Goal: Task Accomplishment & Management: Manage account settings

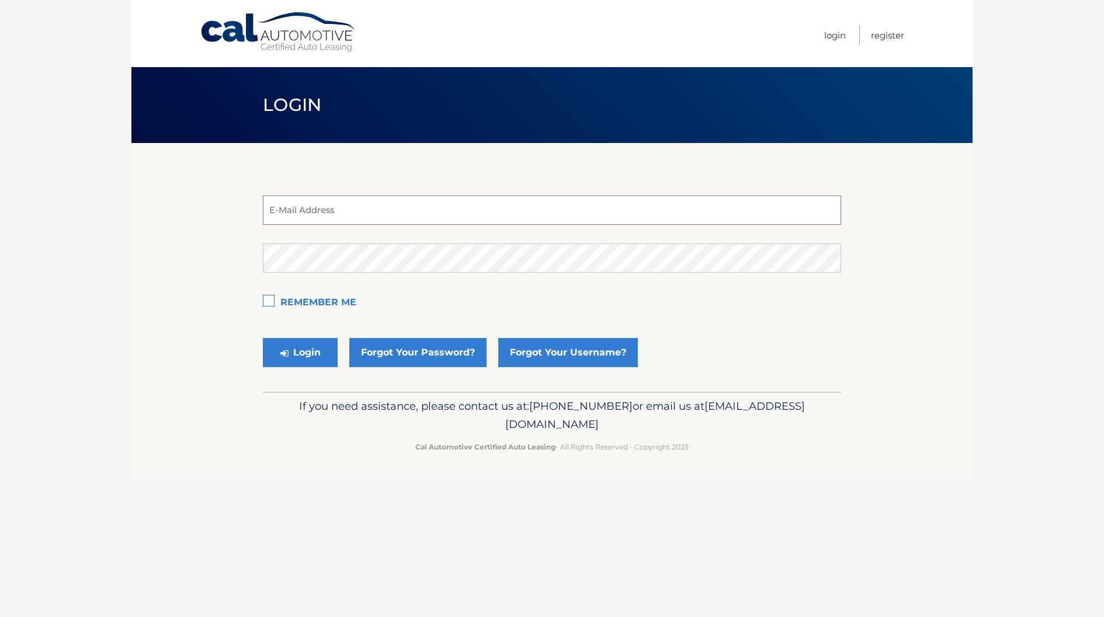
type input "[EMAIL_ADDRESS][DOMAIN_NAME]"
click at [289, 361] on button "Login" at bounding box center [300, 352] width 75 height 29
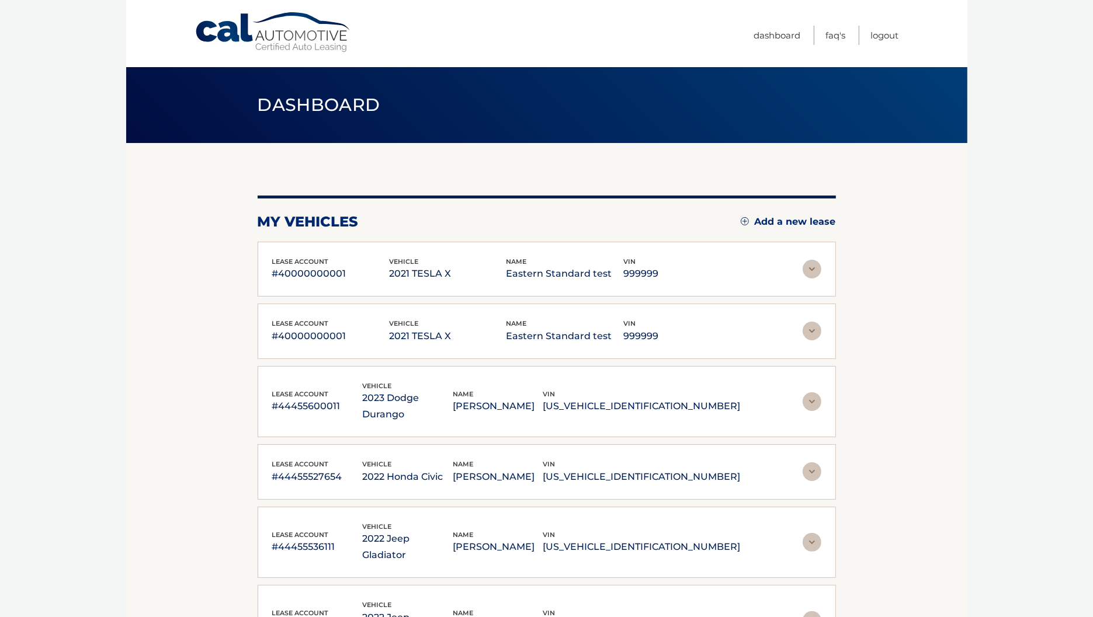
click at [457, 251] on div "lease account #40000000001 vehicle 2021 TESLA X name Eastern Standard test vin …" at bounding box center [547, 269] width 578 height 55
click at [818, 268] on img at bounding box center [812, 269] width 19 height 19
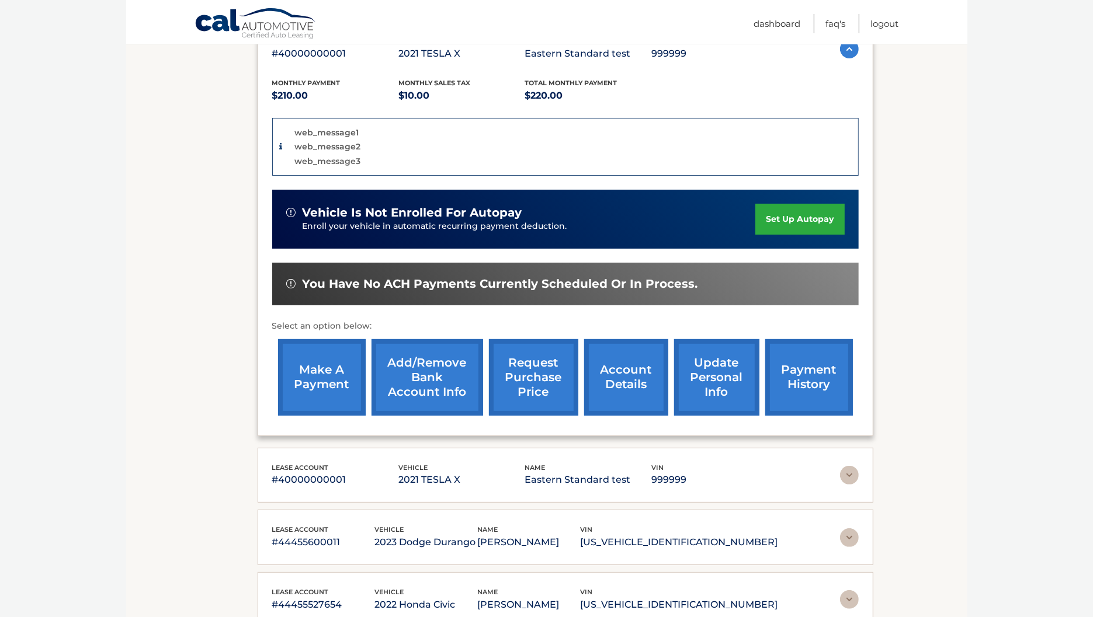
scroll to position [292, 0]
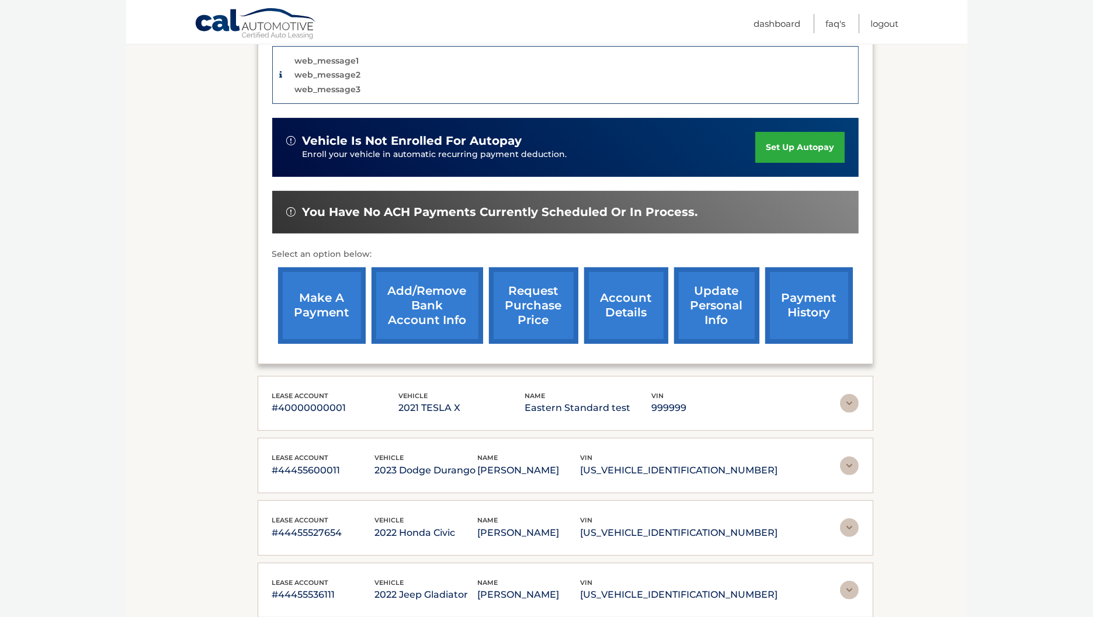
click at [707, 293] on link "update personal info" at bounding box center [716, 306] width 85 height 77
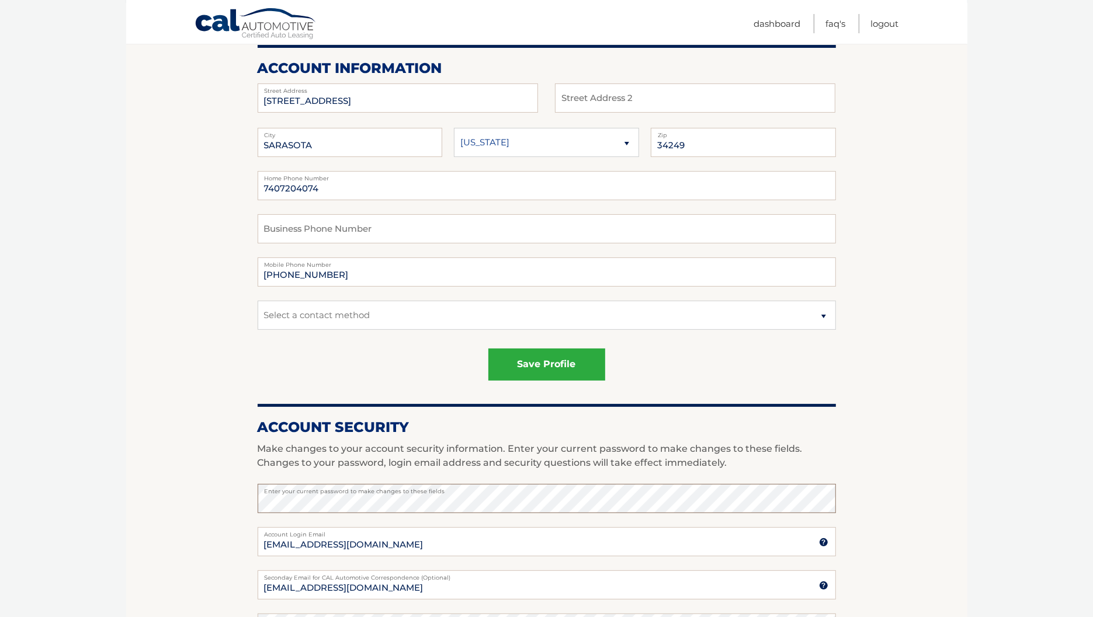
scroll to position [146, 0]
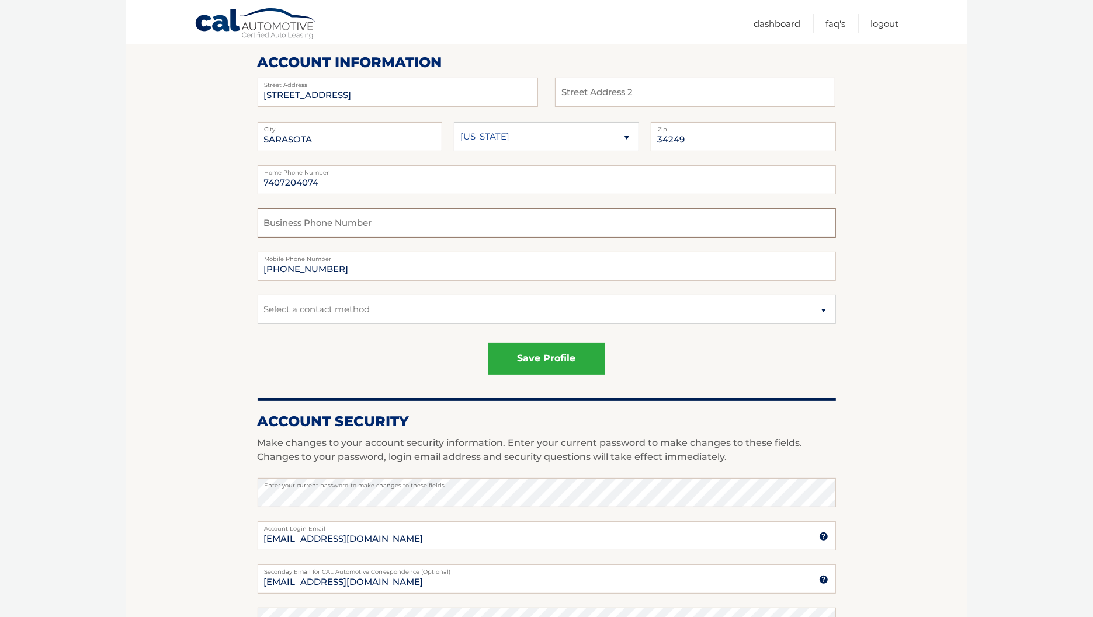
click at [457, 232] on input "text" at bounding box center [547, 223] width 578 height 29
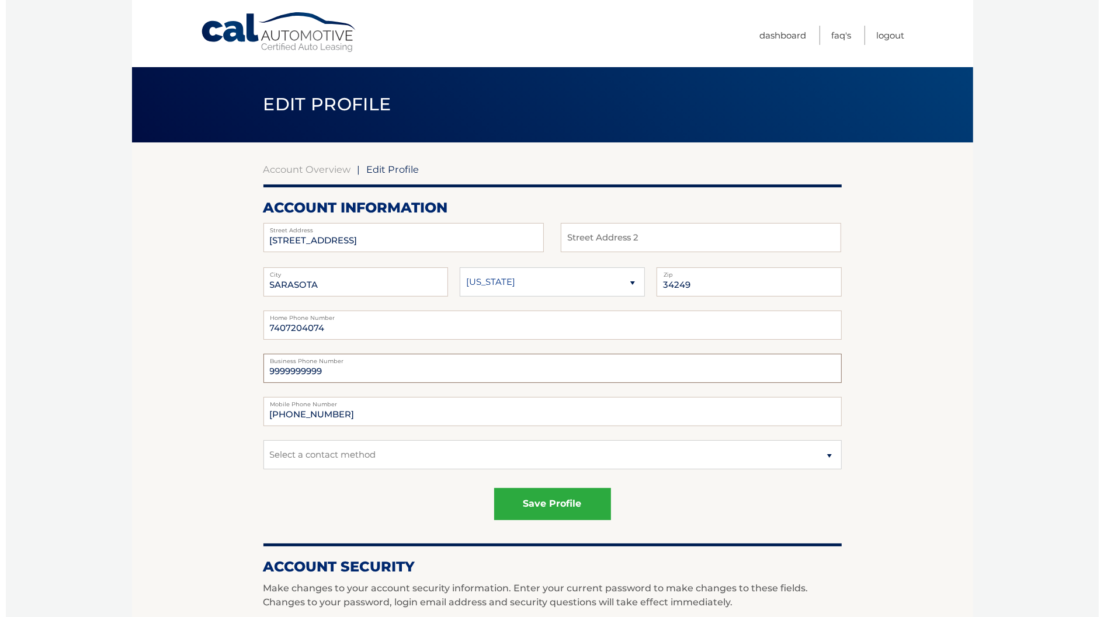
scroll to position [0, 0]
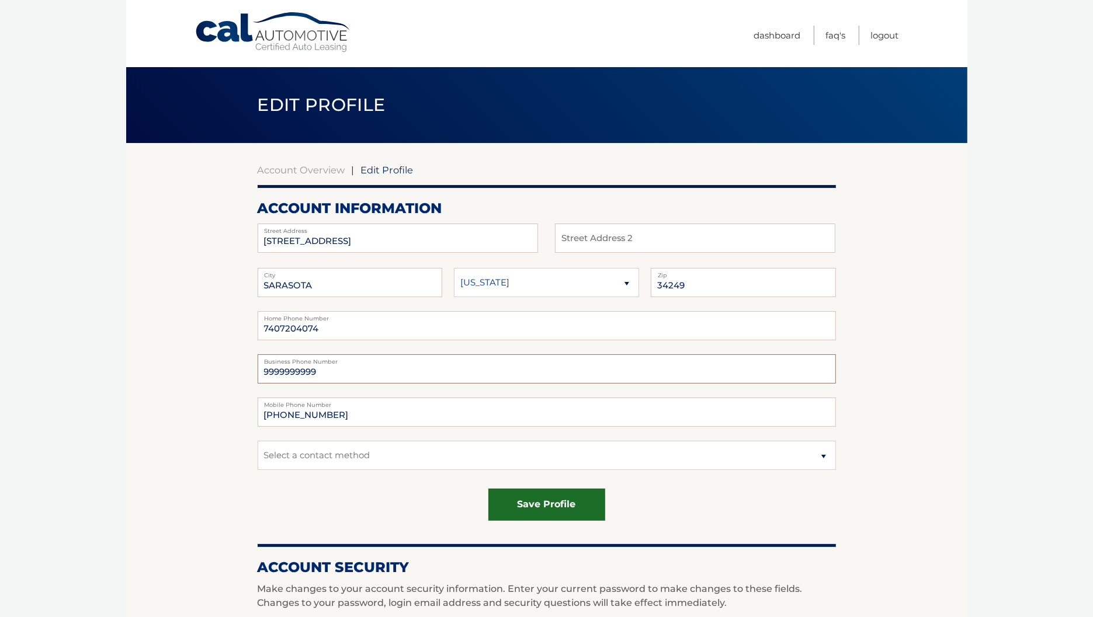
type input "9999999999"
click at [540, 504] on button "save profile" at bounding box center [546, 505] width 117 height 32
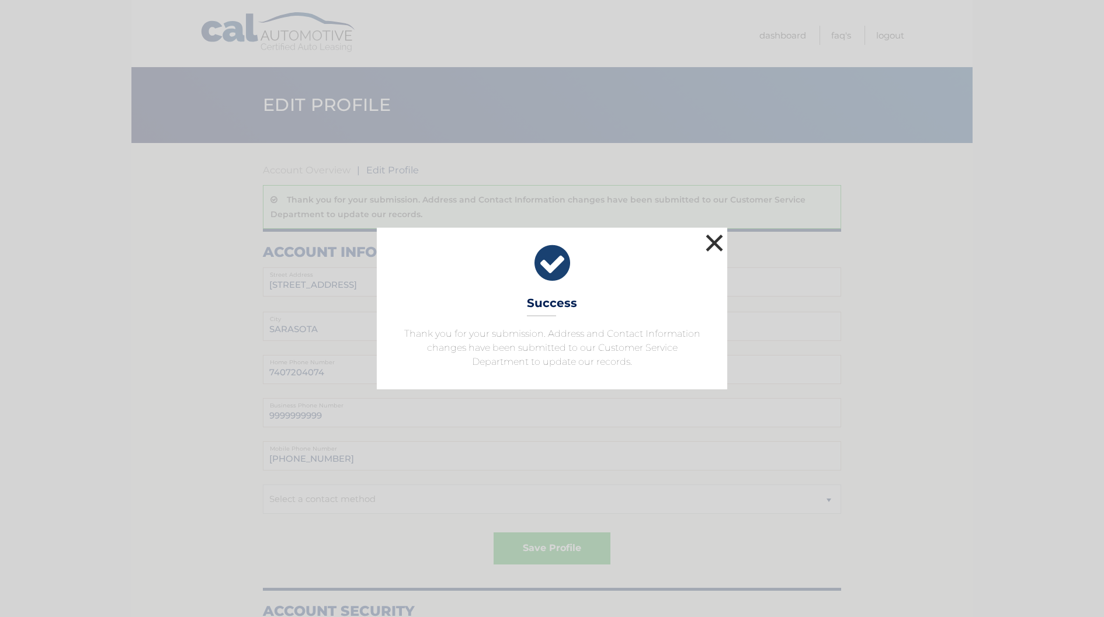
click at [718, 241] on button "×" at bounding box center [714, 242] width 23 height 23
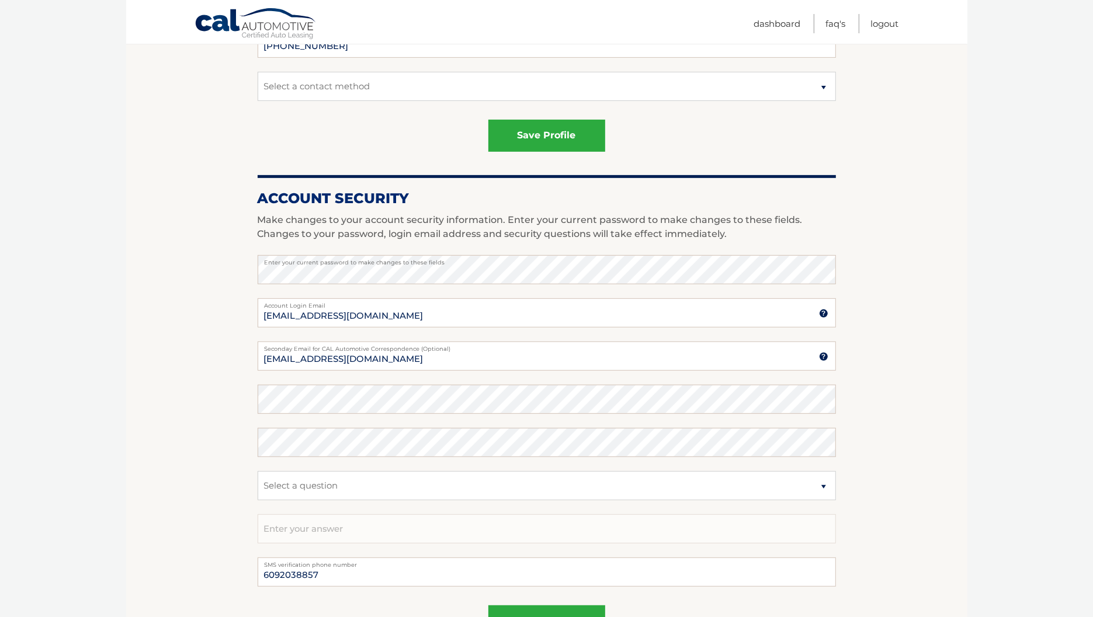
scroll to position [438, 0]
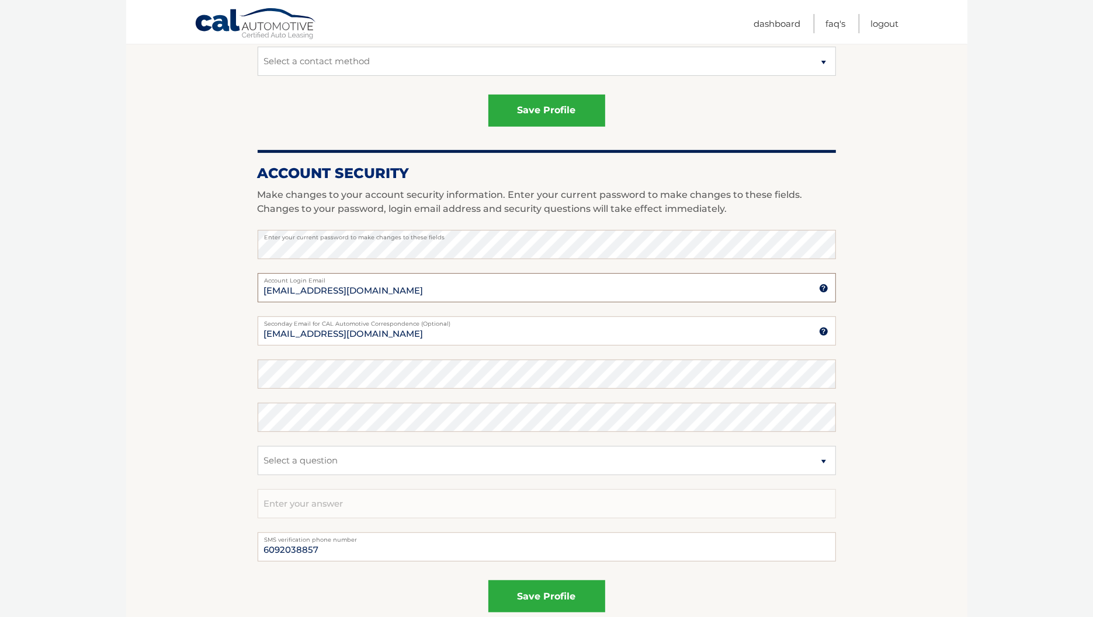
click at [463, 288] on input "estest@easternstandard.com" at bounding box center [547, 287] width 578 height 29
click at [433, 293] on input "estest@easternstandard.co" at bounding box center [547, 287] width 578 height 29
click at [145, 312] on section "Account Overview | Edit Profile Thank you for your submission. Address and Cont…" at bounding box center [546, 177] width 841 height 945
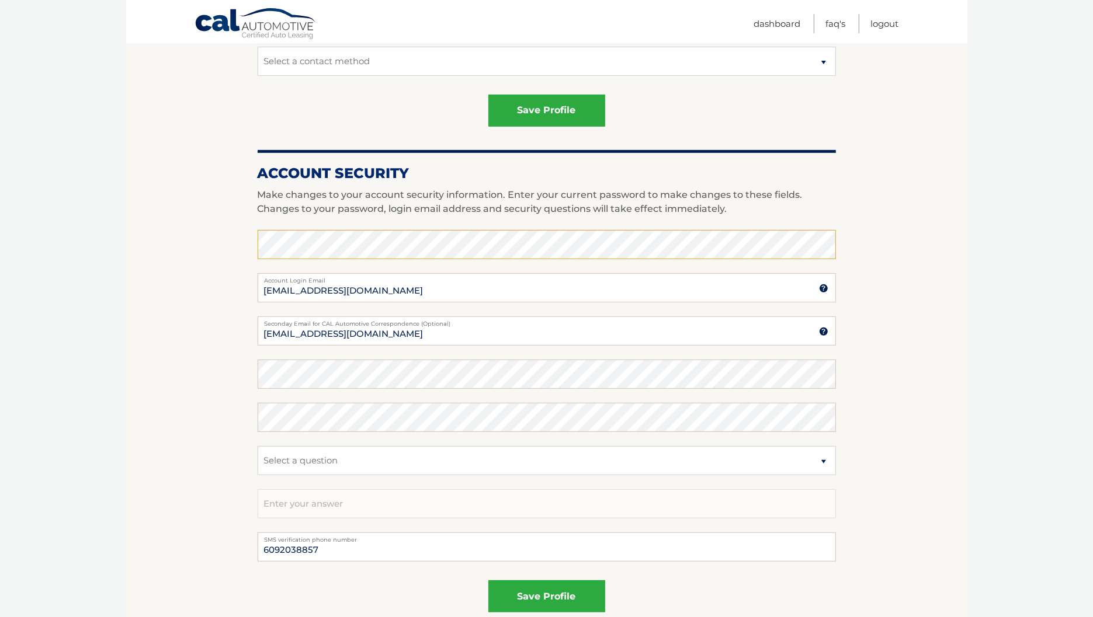
click at [128, 272] on section "Account Overview | Edit Profile Thank you for your submission. Address and Cont…" at bounding box center [546, 177] width 841 height 945
click at [463, 295] on input "estest@easternstandard.co" at bounding box center [547, 287] width 578 height 29
drag, startPoint x: 60, startPoint y: 250, endPoint x: 69, endPoint y: 252, distance: 9.6
click at [419, 296] on input "estest@easternstandard.co" at bounding box center [547, 287] width 578 height 29
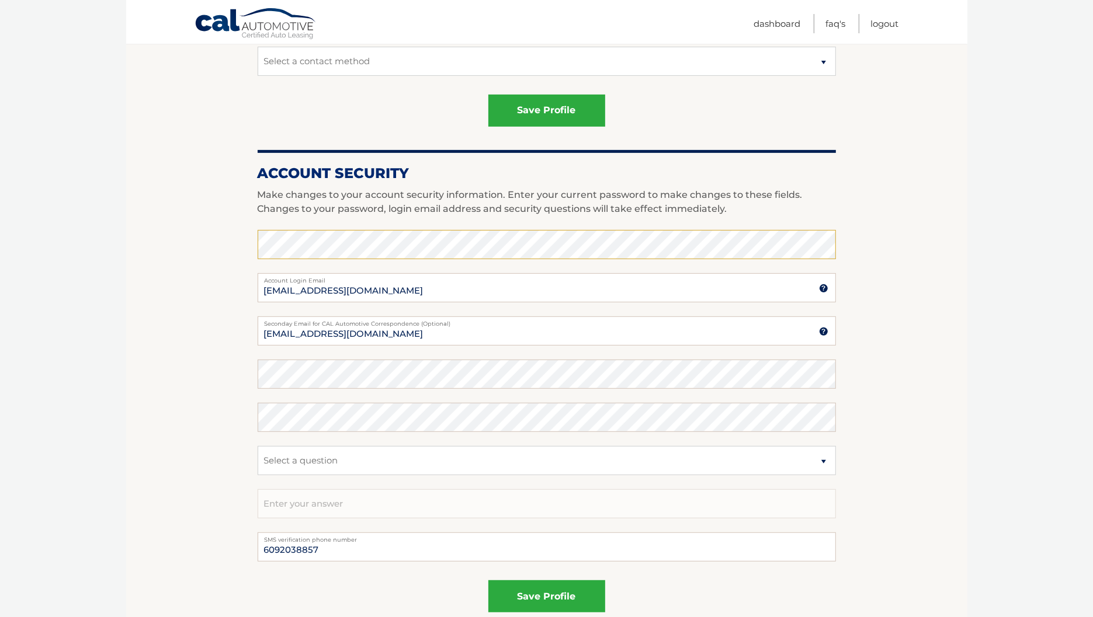
click at [213, 334] on section "Account Overview | Edit Profile Thank you for your submission. Address and Cont…" at bounding box center [546, 177] width 841 height 945
drag, startPoint x: 127, startPoint y: 345, endPoint x: 143, endPoint y: 341, distance: 16.9
click at [131, 345] on section "Account Overview | Edit Profile Thank you for your submission. Address and Cont…" at bounding box center [546, 177] width 841 height 945
click at [436, 288] on input "[EMAIL_ADDRESS][DOMAIN_NAME]" at bounding box center [547, 287] width 578 height 29
click at [149, 371] on section "Account Overview | Edit Profile Thank you for your submission. Address and Cont…" at bounding box center [546, 177] width 841 height 945
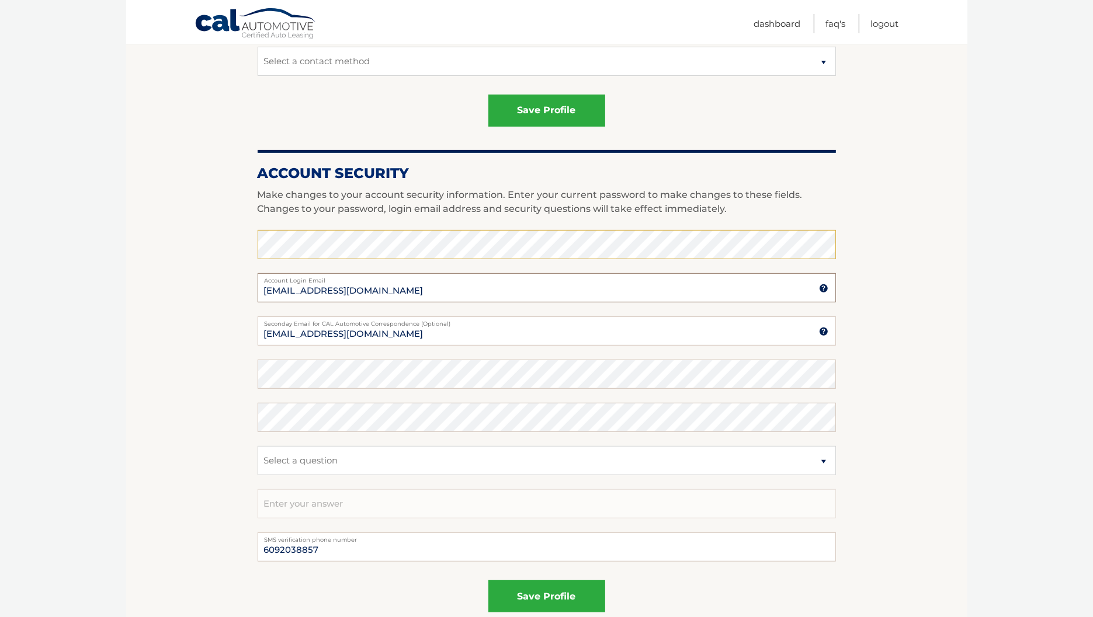
click at [440, 296] on input "[EMAIL_ADDRESS][DOMAIN_NAME]" at bounding box center [547, 287] width 578 height 29
type input "estest@easternstandard.co"
click at [180, 477] on section "Account Overview | Edit Profile Thank you for your submission. Address and Cont…" at bounding box center [546, 177] width 841 height 945
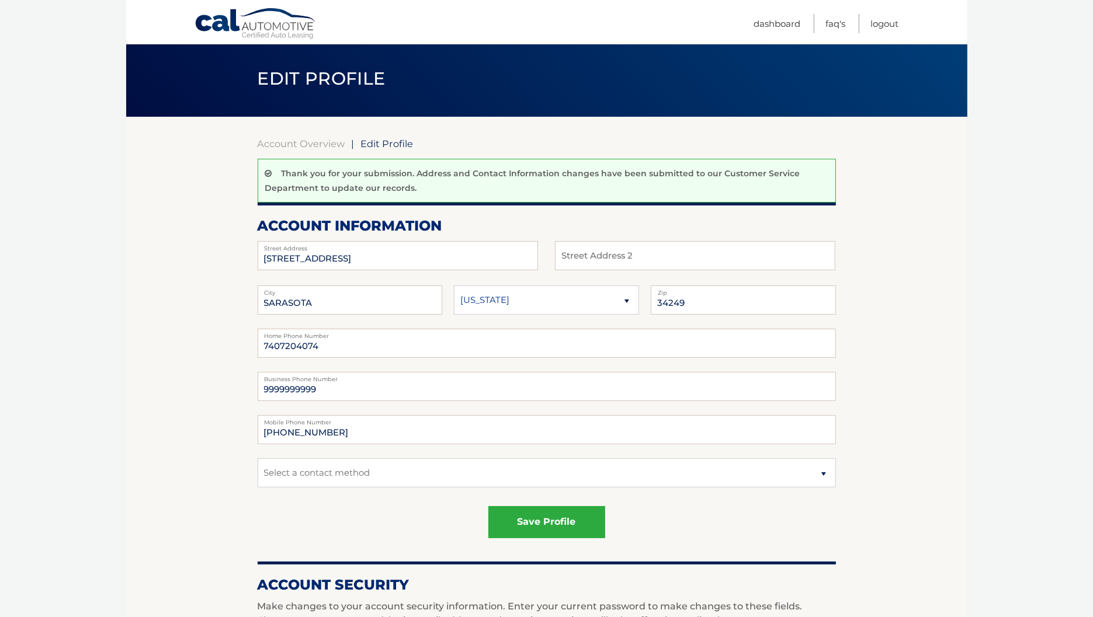
scroll to position [0, 0]
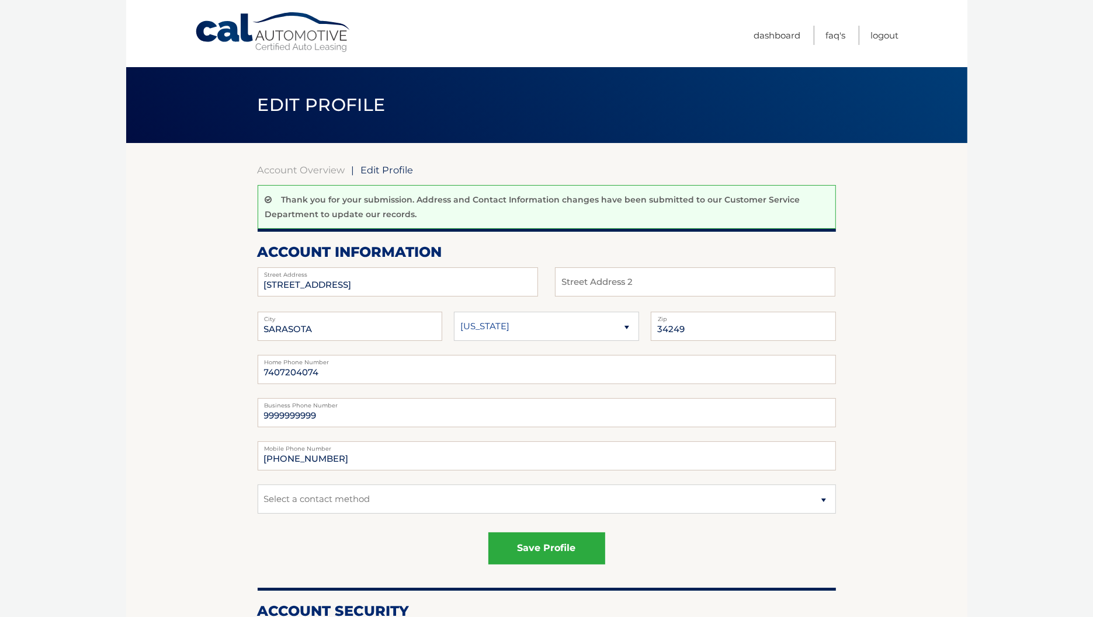
click at [369, 170] on span "Edit Profile" at bounding box center [387, 170] width 53 height 12
click at [285, 173] on link "Account Overview" at bounding box center [302, 170] width 88 height 12
click at [120, 273] on body "Cal Automotive Menu Dashboard FAQ's Logout |" at bounding box center [546, 308] width 1093 height 617
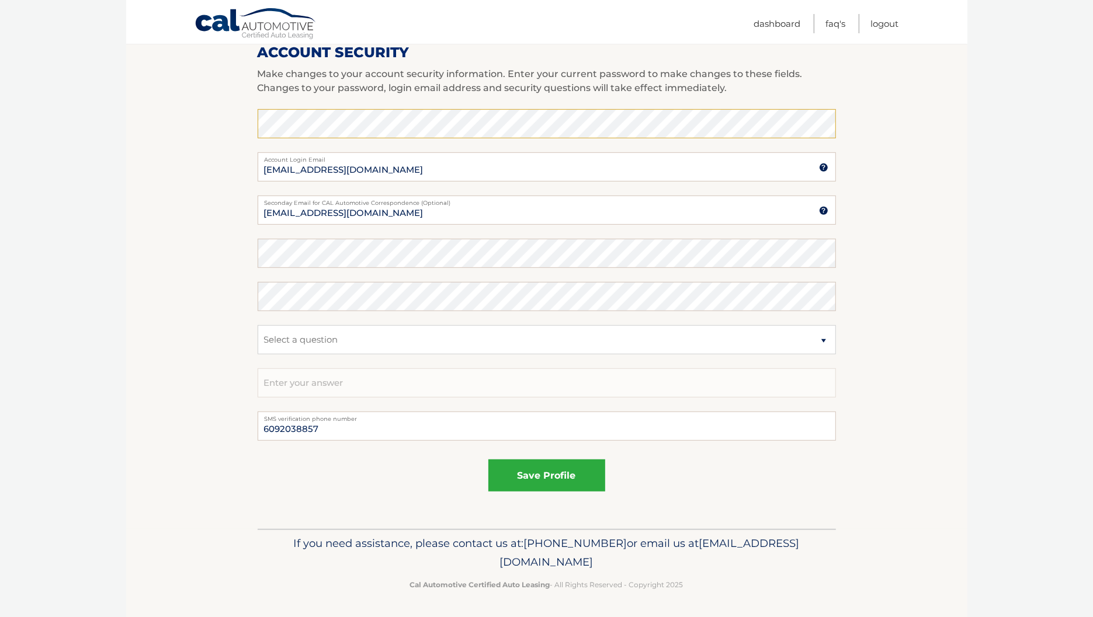
scroll to position [486, 0]
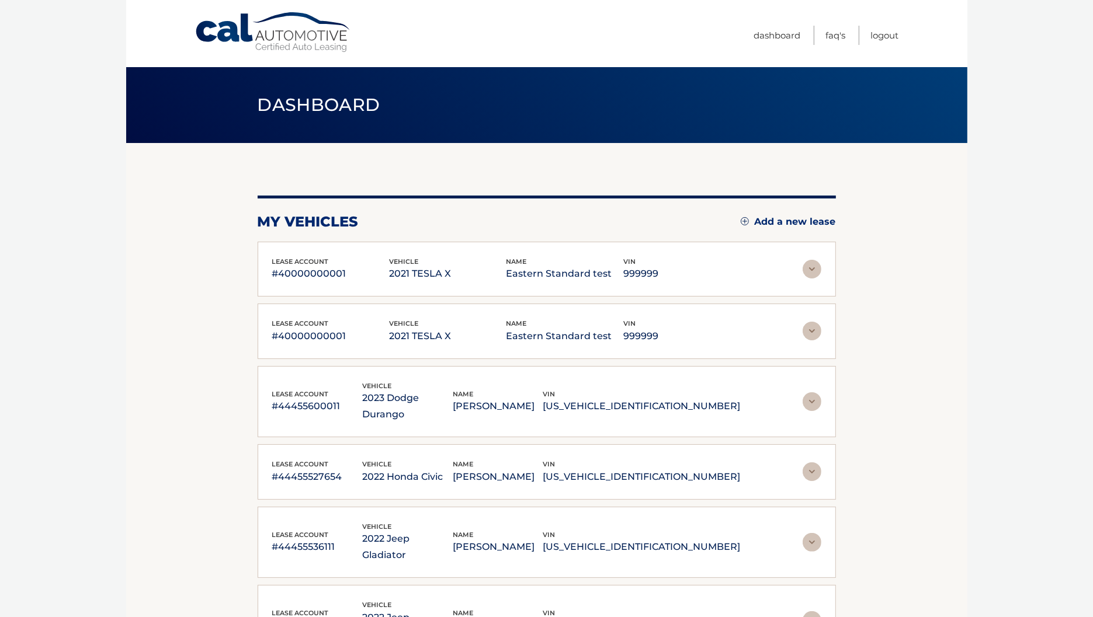
click at [538, 259] on div "name Eastern Standard test" at bounding box center [564, 269] width 117 height 26
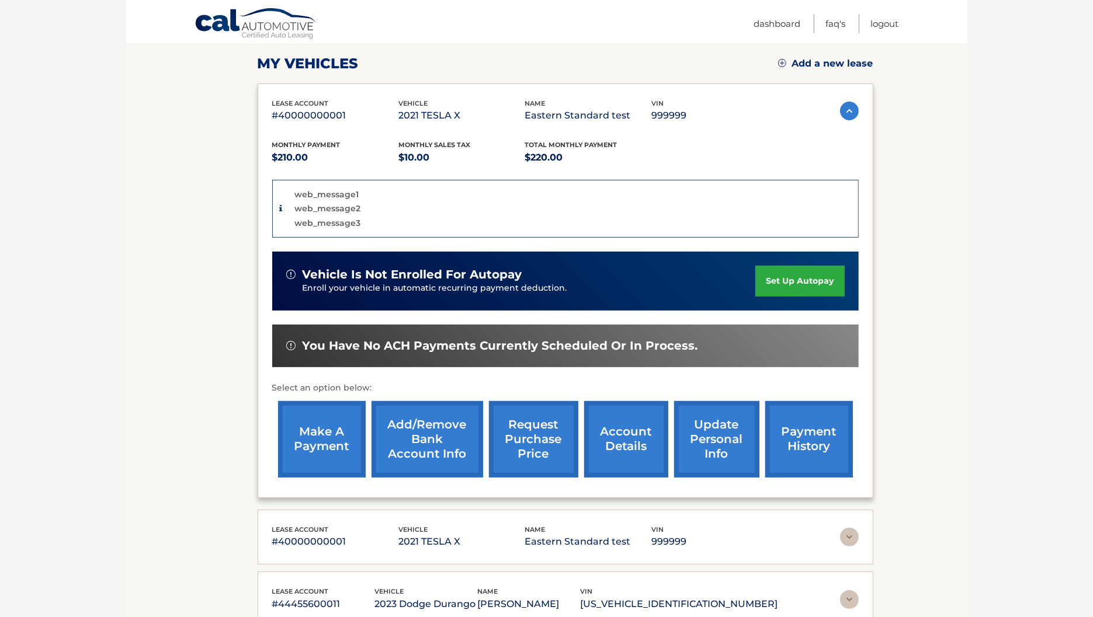
scroll to position [219, 0]
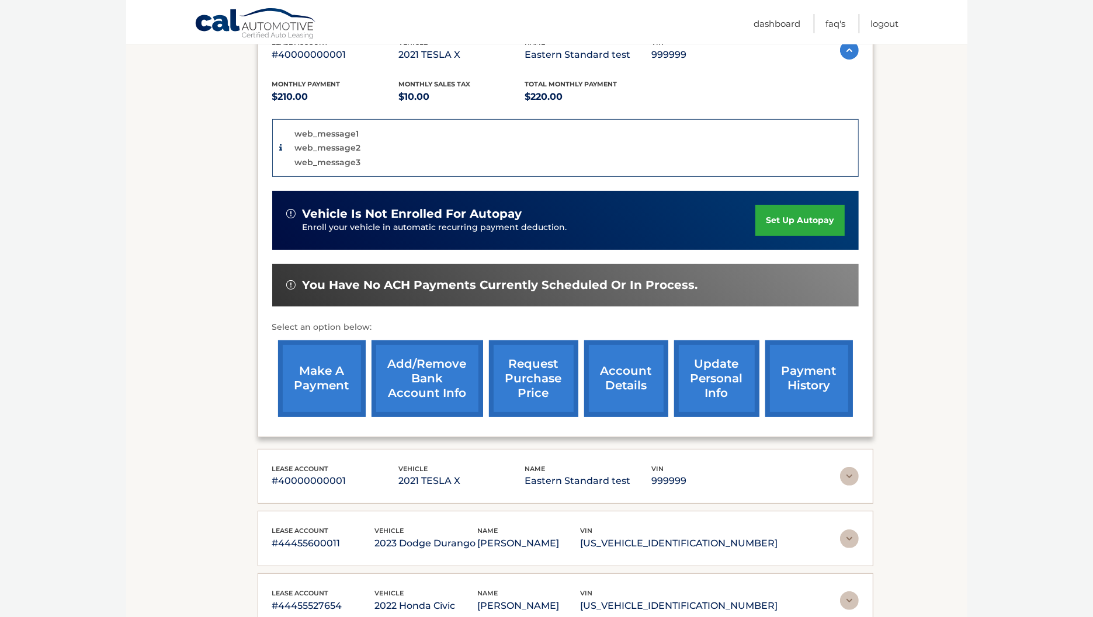
click at [707, 381] on link "update personal info" at bounding box center [716, 379] width 85 height 77
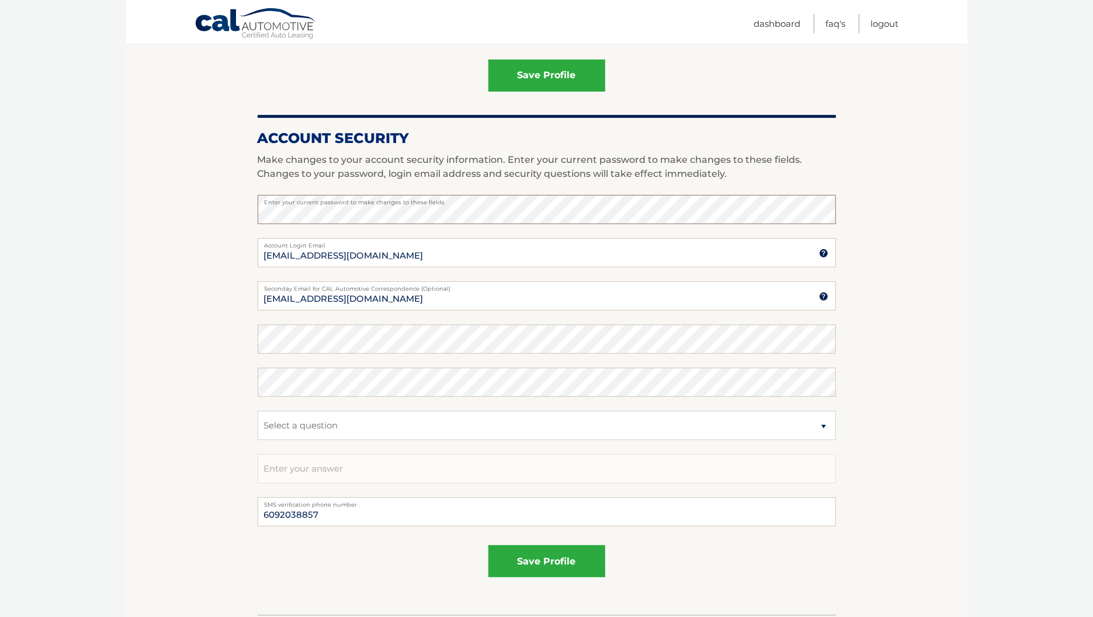
scroll to position [438, 0]
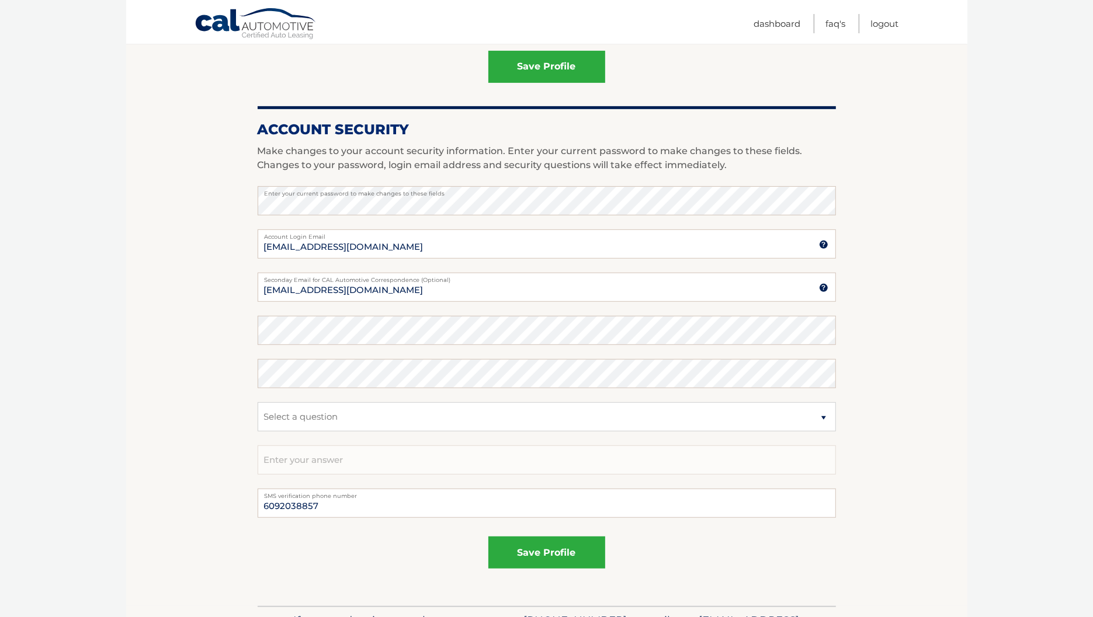
click at [209, 368] on section "Account Overview | Edit Profile account information 123 ANY STREET Street Addre…" at bounding box center [546, 155] width 841 height 901
click at [440, 287] on input "[EMAIL_ADDRESS][DOMAIN_NAME]" at bounding box center [547, 287] width 578 height 29
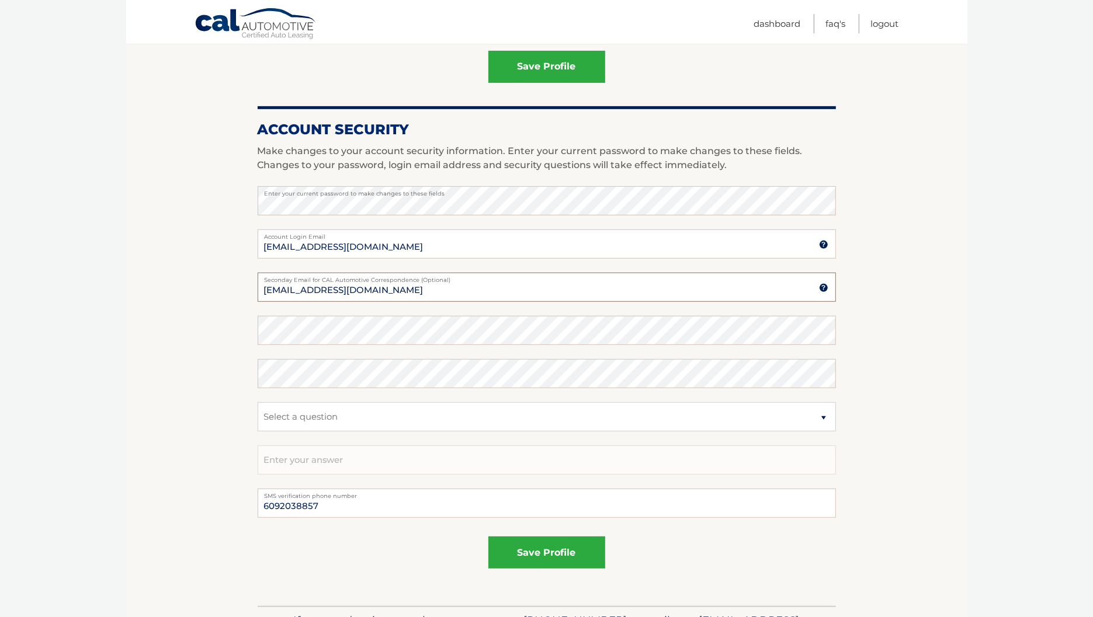
type input "[EMAIL_ADDRESS][DOMAIN_NAME]"
click at [180, 435] on section "Account Overview | Edit Profile account information 123 ANY STREET Street Addre…" at bounding box center [546, 155] width 841 height 901
click at [509, 551] on button "save profile" at bounding box center [546, 553] width 117 height 32
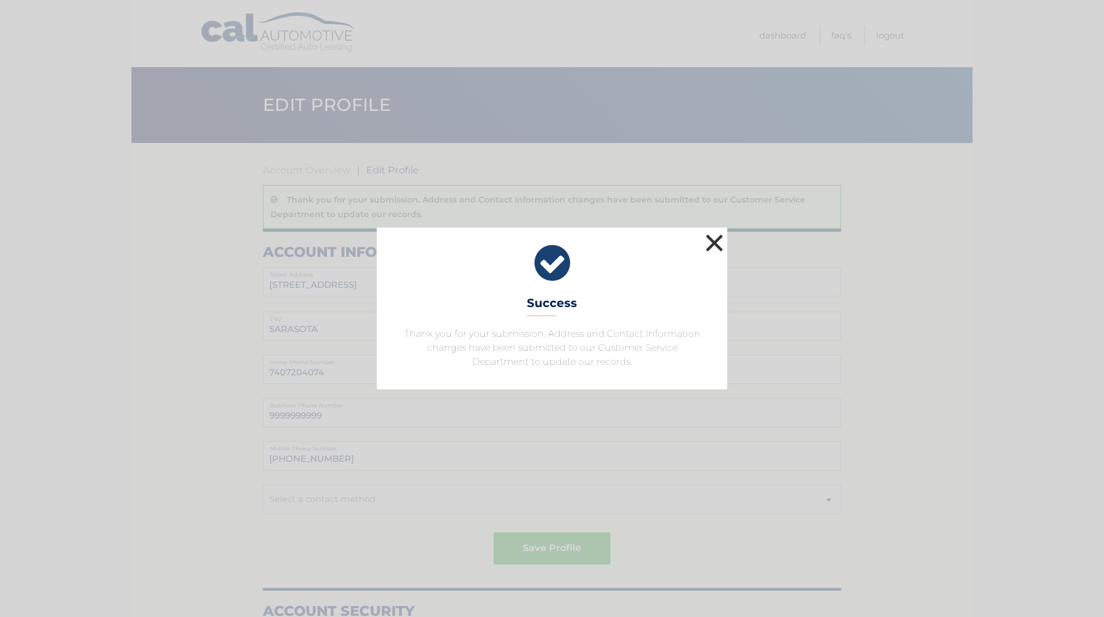
click at [723, 244] on button "×" at bounding box center [714, 242] width 23 height 23
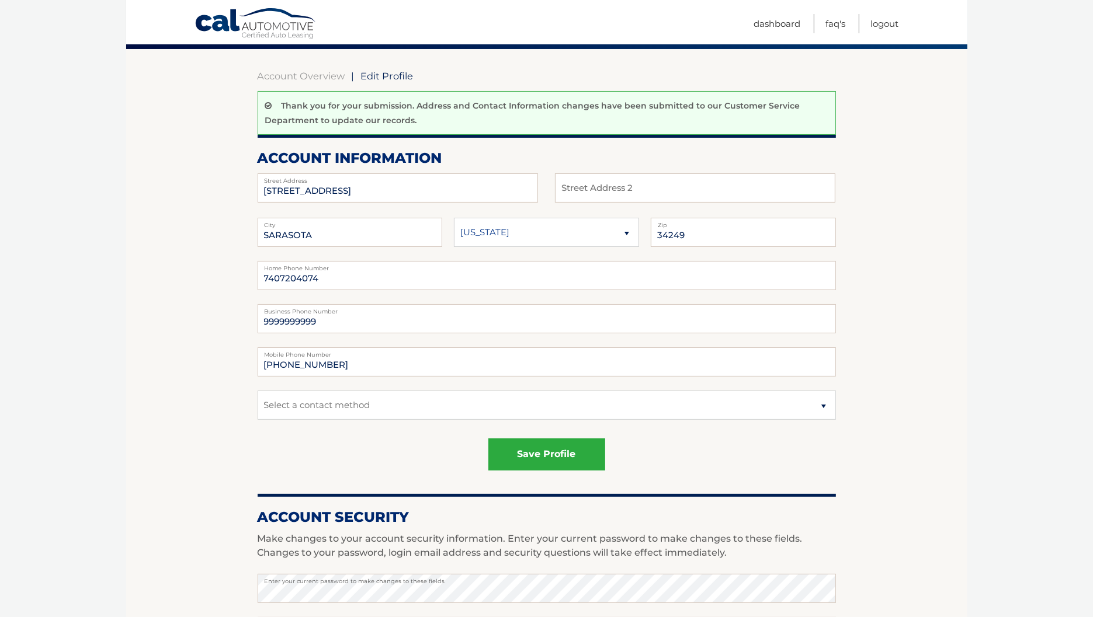
scroll to position [365, 0]
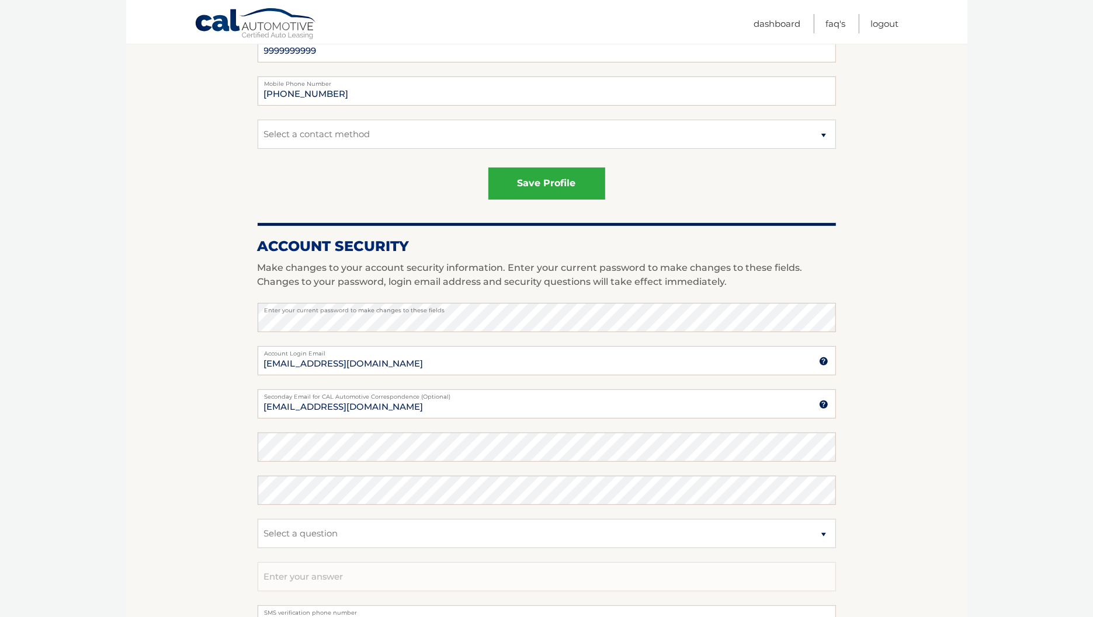
click at [177, 349] on section "Account Overview | Edit Profile Thank you for your submission. Address and Cont…" at bounding box center [546, 250] width 841 height 945
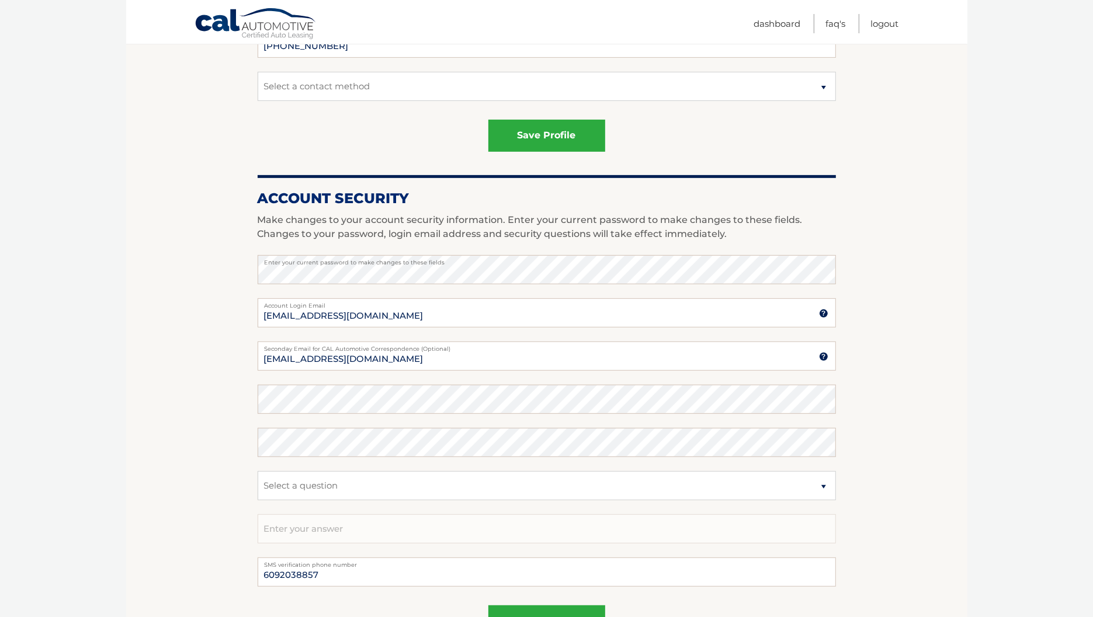
scroll to position [438, 0]
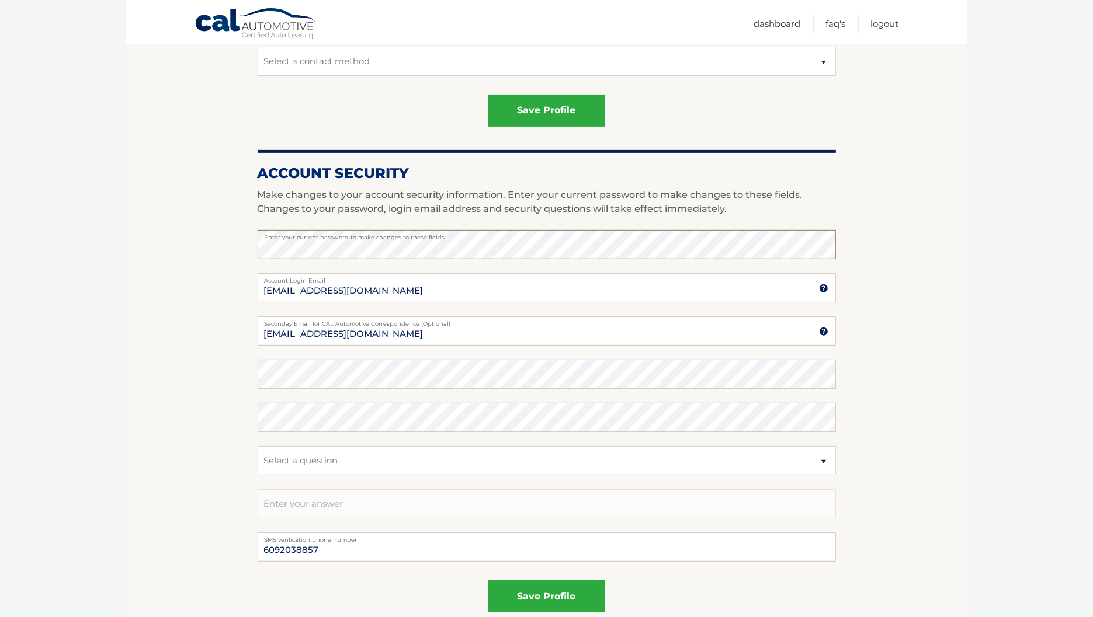
click at [414, 336] on input "estest@easternstandard.org" at bounding box center [547, 331] width 578 height 29
click at [158, 373] on section "Account Overview | Edit Profile Thank you for your submission. Address and Cont…" at bounding box center [546, 177] width 841 height 945
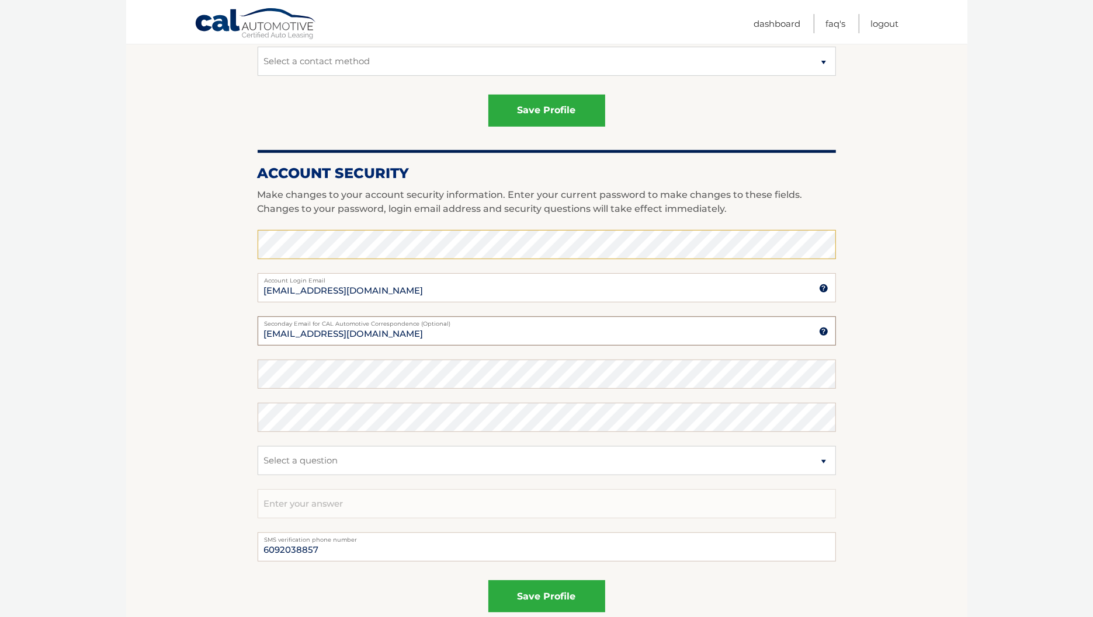
click at [462, 336] on input "estest@easternstandard.com" at bounding box center [547, 331] width 578 height 29
type input "estest@easternstandard.org"
click at [225, 472] on section "Account Overview | Edit Profile Thank you for your submission. Address and Cont…" at bounding box center [546, 177] width 841 height 945
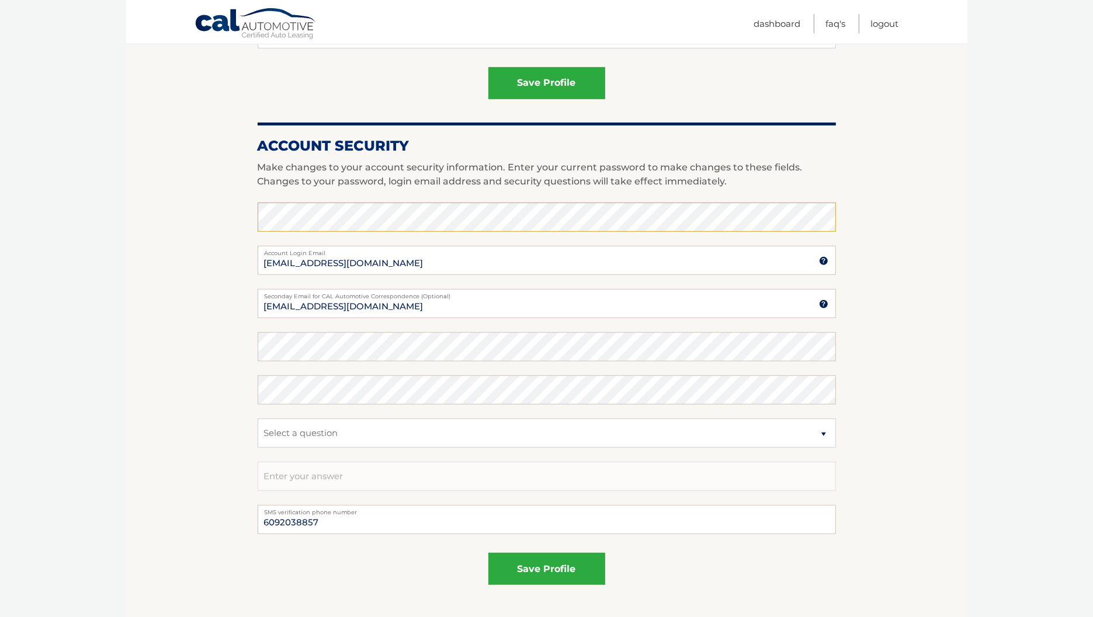
scroll to position [511, 0]
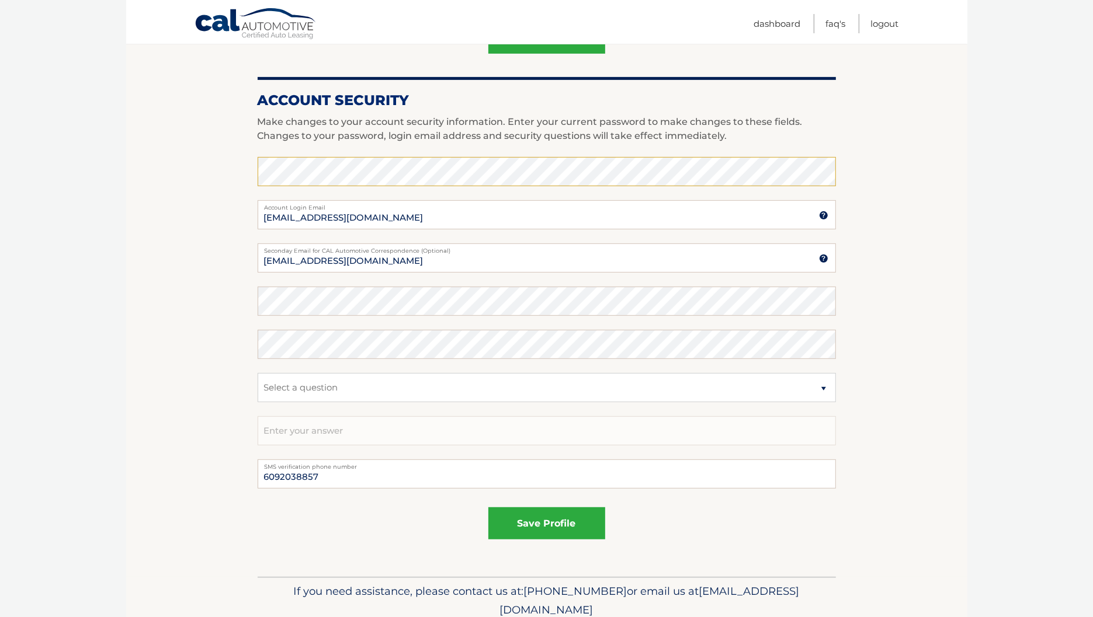
click at [189, 359] on section "Account Overview | Edit Profile Thank you for your submission. Address and Cont…" at bounding box center [546, 104] width 841 height 945
drag, startPoint x: 284, startPoint y: 521, endPoint x: 321, endPoint y: 488, distance: 49.6
click at [285, 521] on div "save profile" at bounding box center [547, 524] width 578 height 32
click at [185, 469] on section "Account Overview | Edit Profile Thank you for your submission. Address and Cont…" at bounding box center [546, 104] width 841 height 945
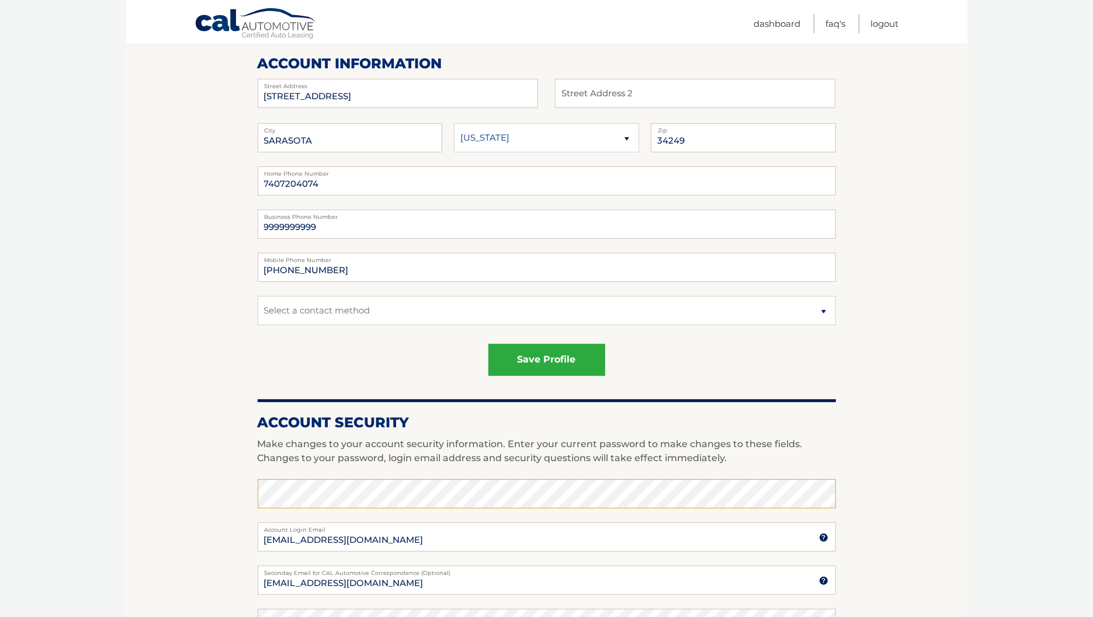
scroll to position [73, 0]
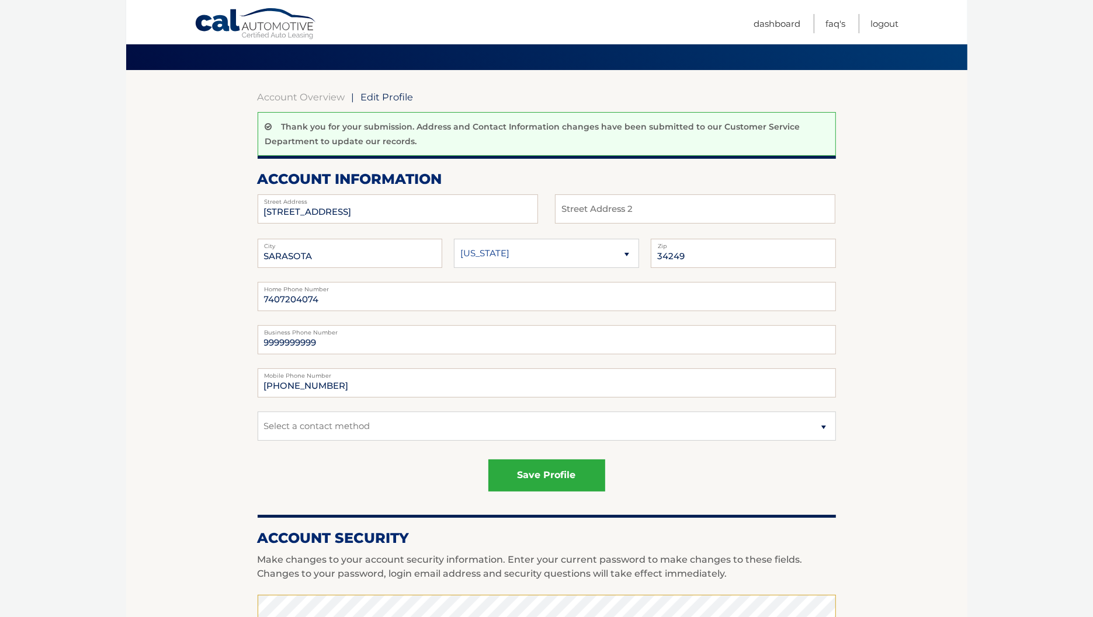
click at [388, 95] on span "Edit Profile" at bounding box center [387, 97] width 53 height 12
click at [293, 101] on link "Account Overview" at bounding box center [302, 97] width 88 height 12
drag, startPoint x: 60, startPoint y: 392, endPoint x: 143, endPoint y: 319, distance: 110.9
click at [60, 392] on body "Cal Automotive Menu Dashboard FAQ's Logout |" at bounding box center [546, 235] width 1093 height 617
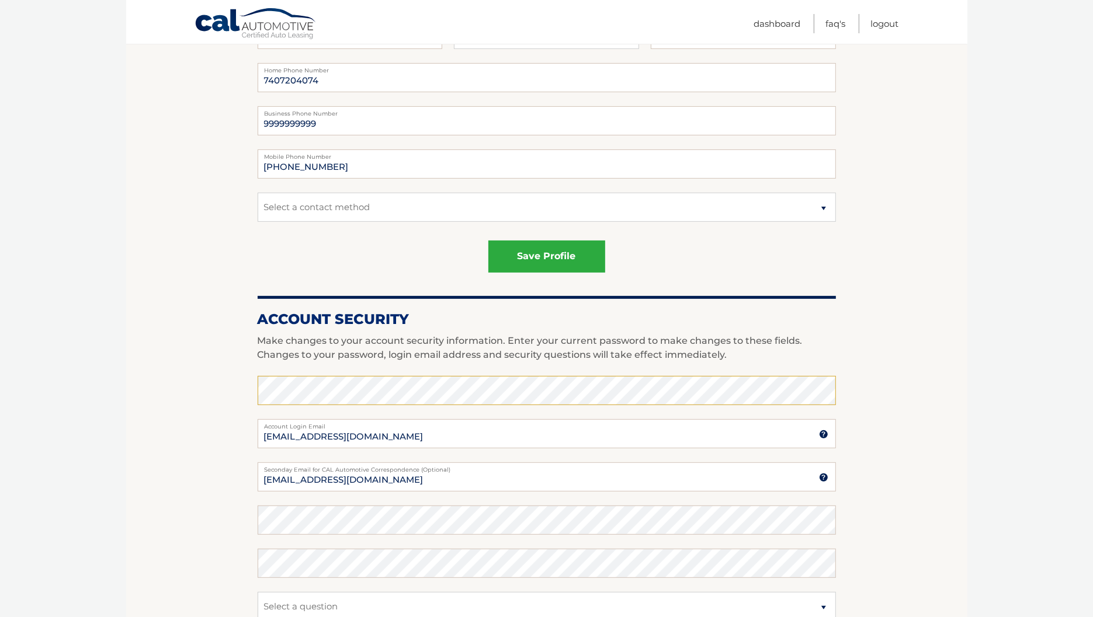
scroll to position [0, 0]
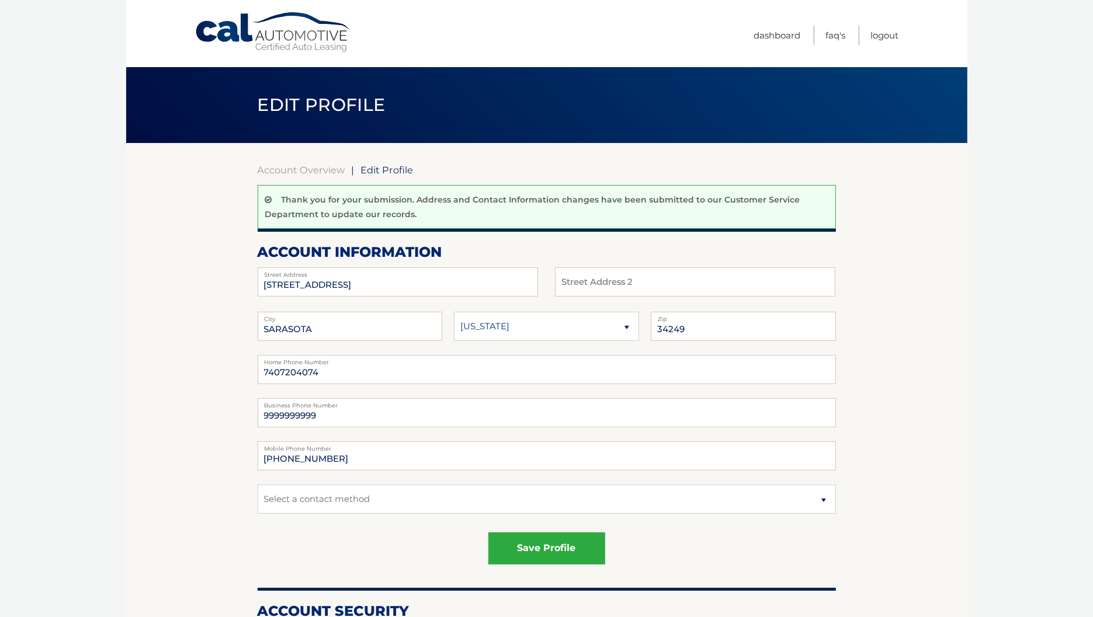
click at [269, 31] on link "Cal Automotive" at bounding box center [273, 32] width 158 height 41
click at [301, 36] on link "Cal Automotive" at bounding box center [273, 32] width 158 height 41
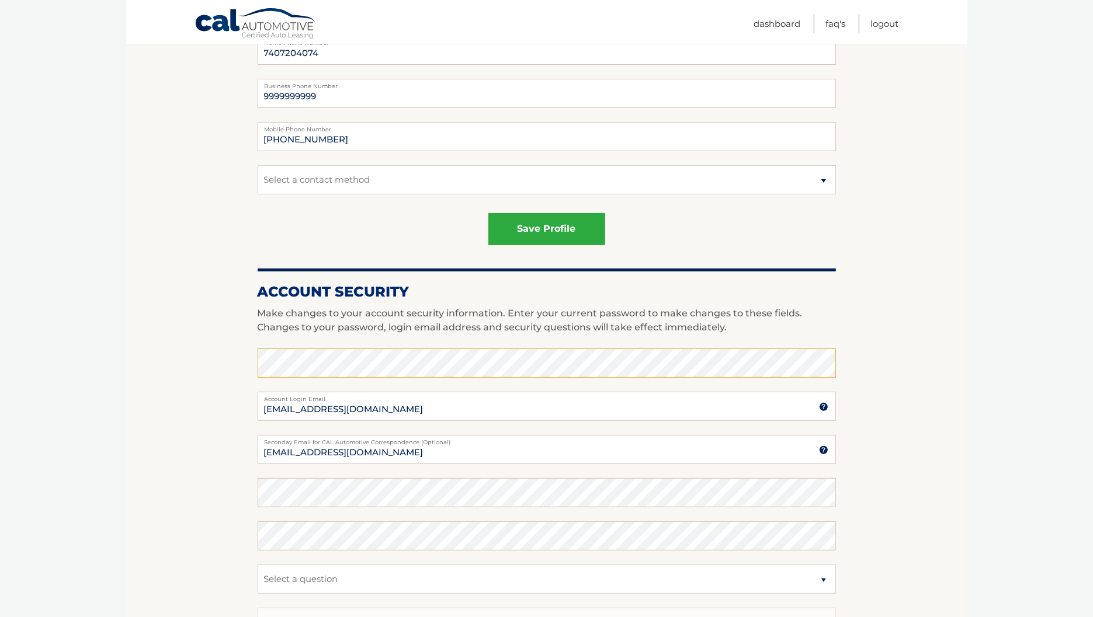
scroll to position [438, 0]
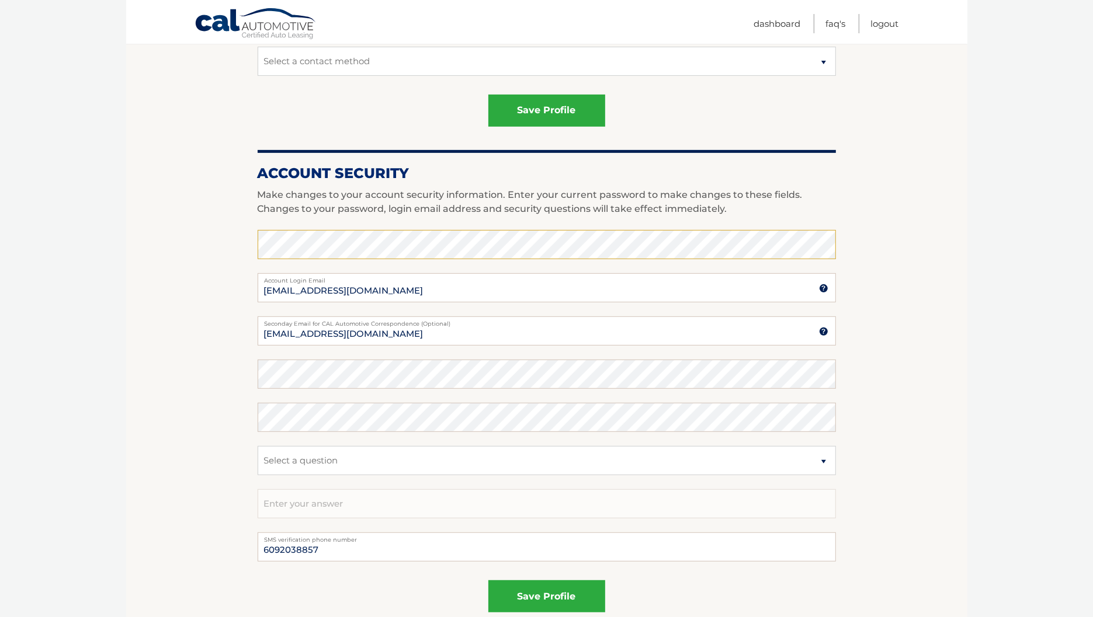
click at [161, 279] on section "Account Overview | Edit Profile Thank you for your submission. Address and Cont…" at bounding box center [546, 177] width 841 height 945
click at [187, 248] on section "Account Overview | Edit Profile Thank you for your submission. Address and Cont…" at bounding box center [546, 177] width 841 height 945
click at [148, 256] on section "Account Overview | Edit Profile Thank you for your submission. Address and Cont…" at bounding box center [546, 177] width 841 height 945
click at [196, 339] on section "Account Overview | Edit Profile Thank you for your submission. Address and Cont…" at bounding box center [546, 177] width 841 height 945
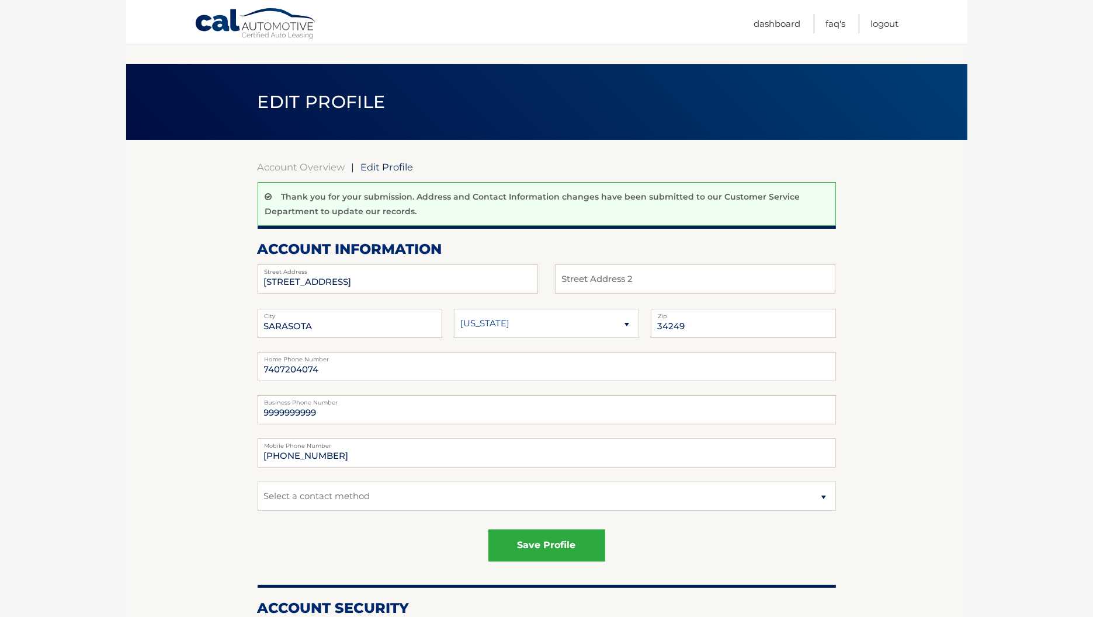
scroll to position [0, 0]
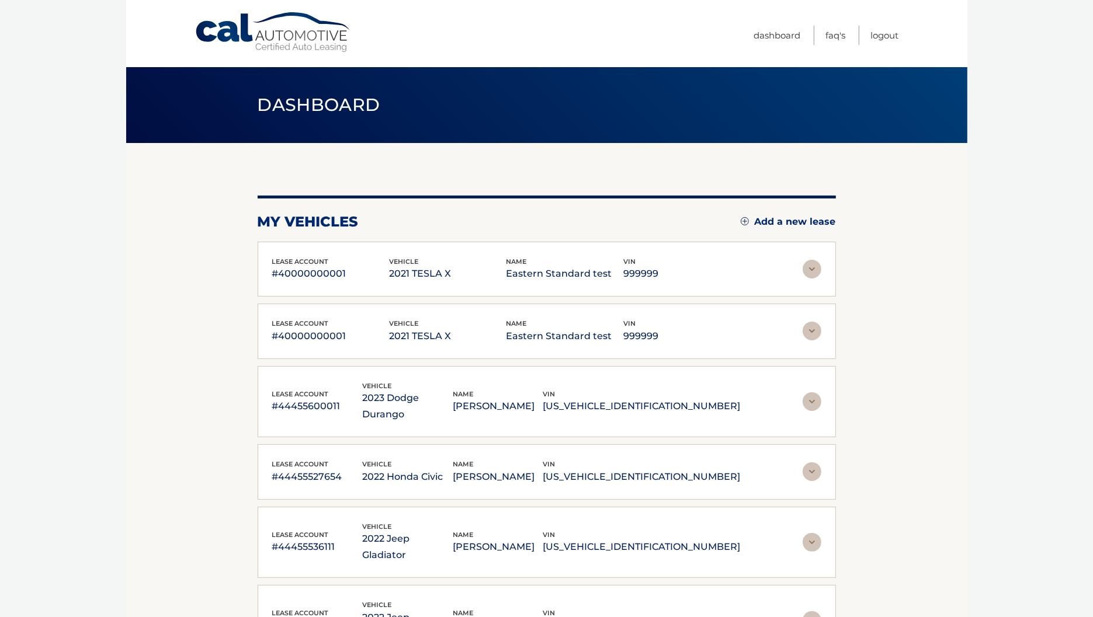
click at [404, 280] on p "2021 TESLA X" at bounding box center [447, 274] width 117 height 16
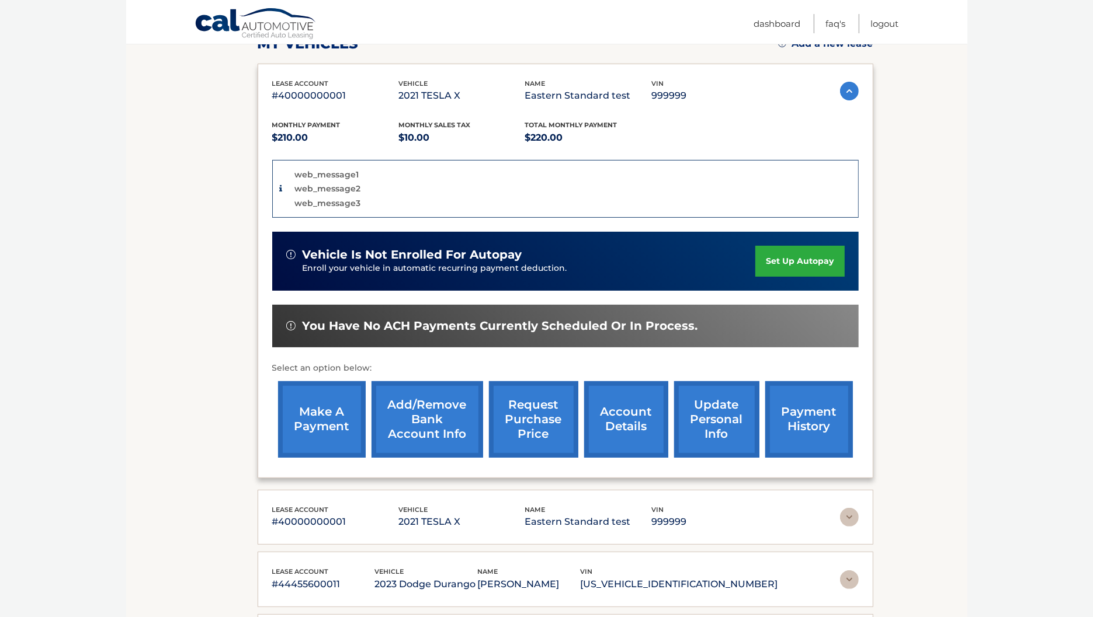
scroll to position [219, 0]
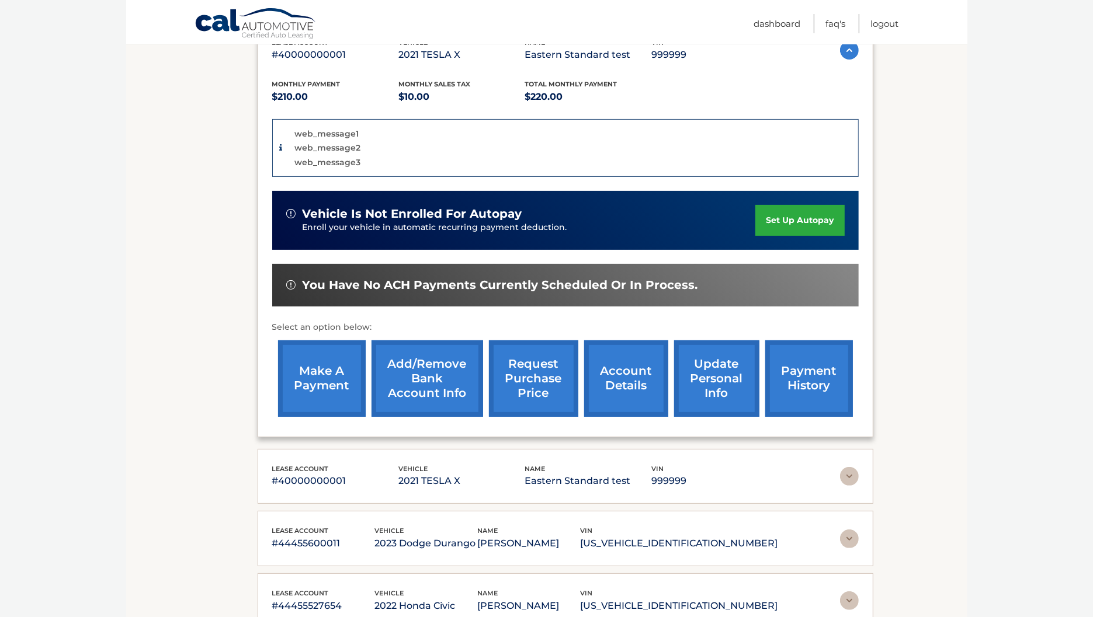
click at [714, 373] on link "update personal info" at bounding box center [716, 379] width 85 height 77
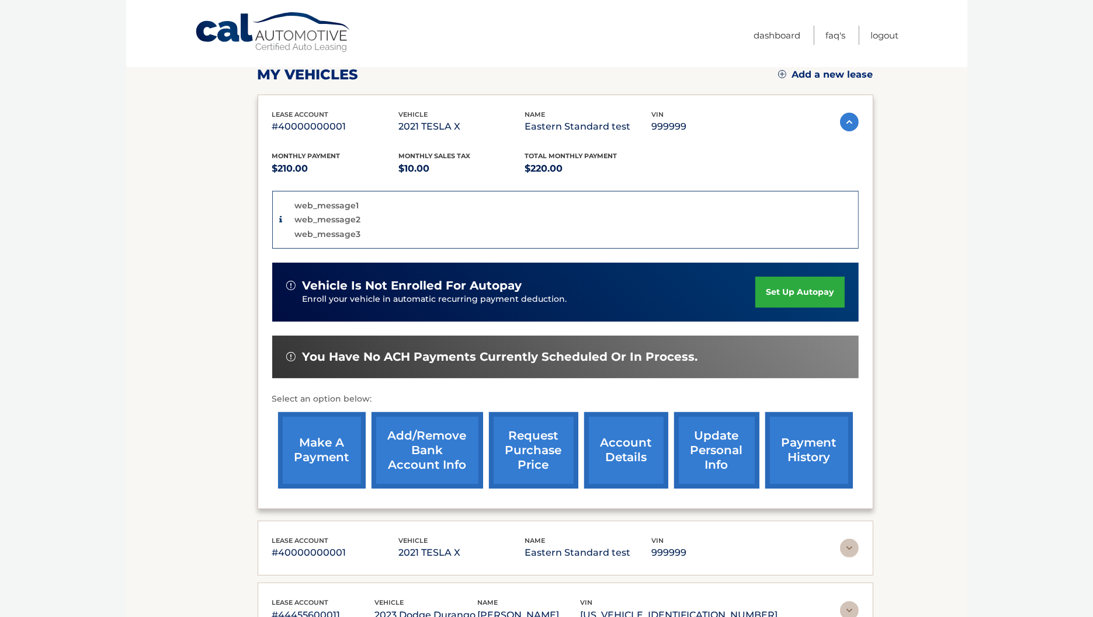
scroll to position [292, 0]
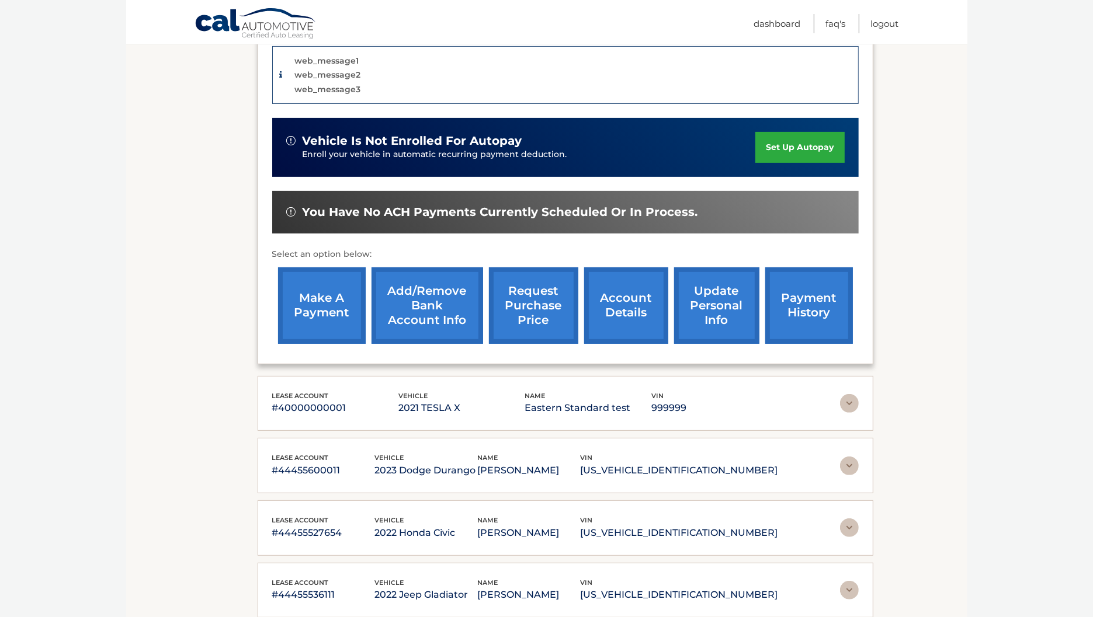
click at [723, 293] on link "update personal info" at bounding box center [716, 306] width 85 height 77
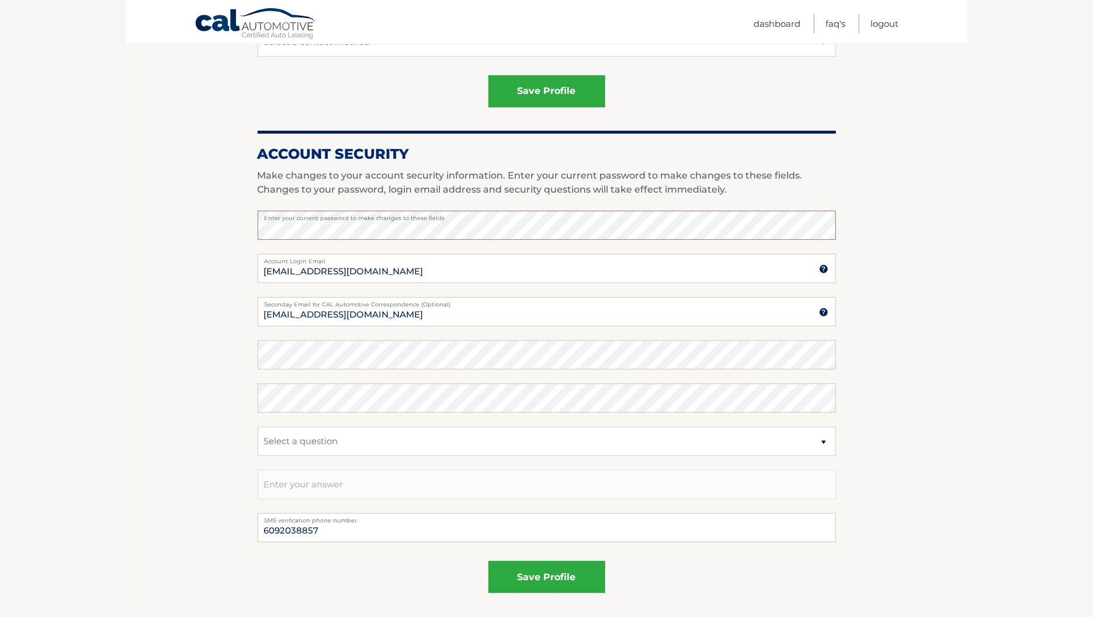
scroll to position [438, 0]
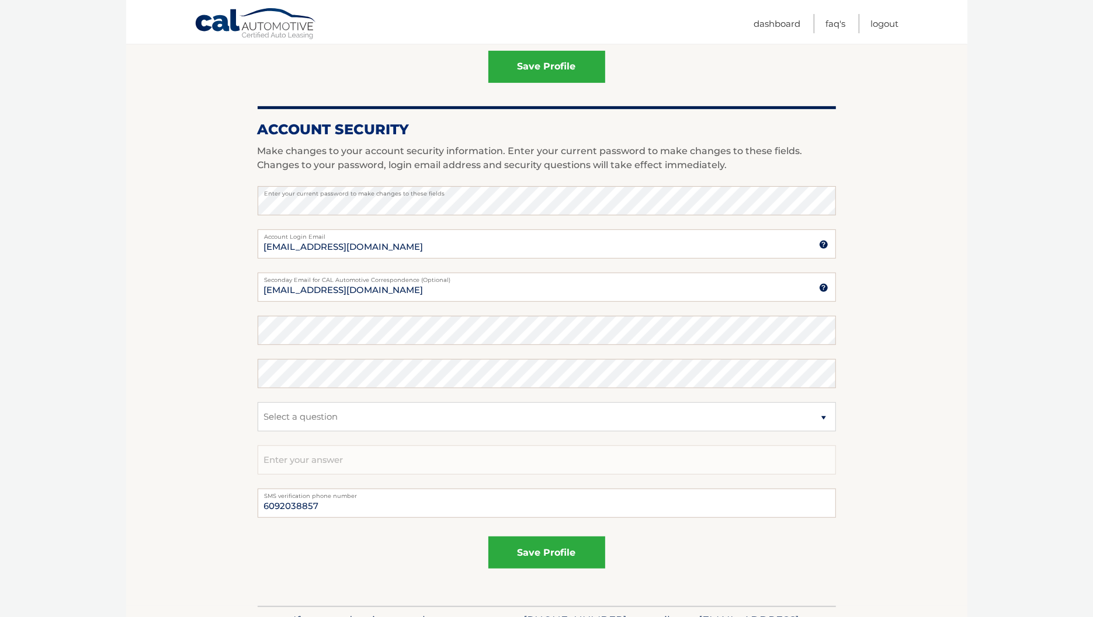
click at [221, 370] on section "Account Overview | Edit Profile account information [STREET_ADDRESS] Address St…" at bounding box center [546, 155] width 841 height 901
click at [155, 409] on section "Account Overview | Edit Profile account information [STREET_ADDRESS] Address St…" at bounding box center [546, 155] width 841 height 901
click at [341, 410] on select "Select a question What was the name of your elementary school? What is your mot…" at bounding box center [547, 416] width 578 height 29
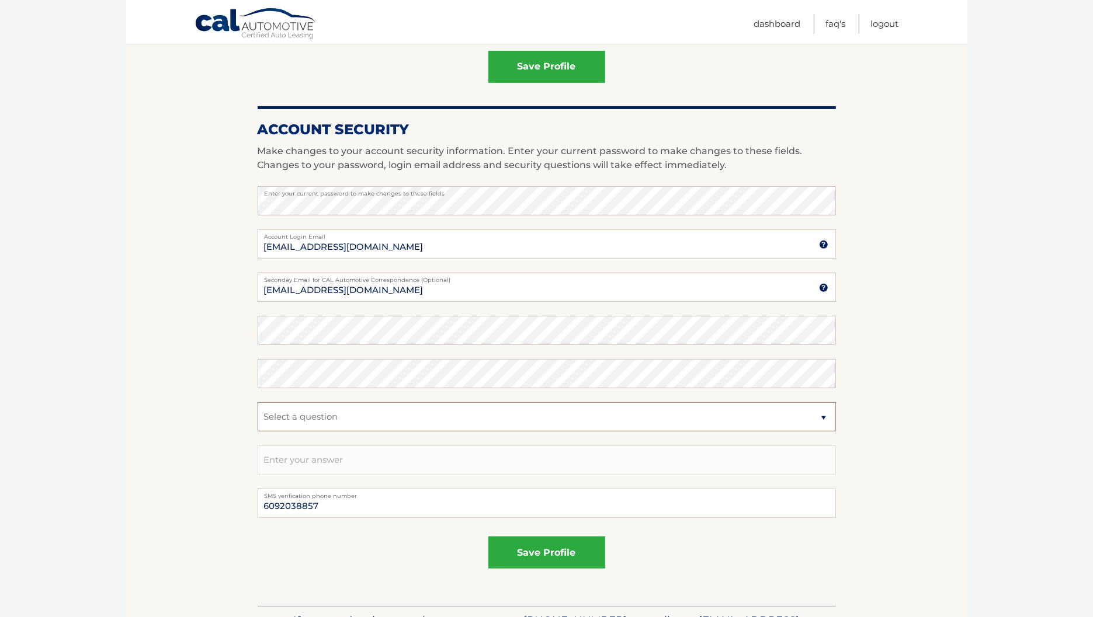
select select "1"
click at [258, 403] on select "Select a question What was the name of your elementary school? What is your mot…" at bounding box center [547, 416] width 578 height 29
click at [194, 461] on section "Account Overview | Edit Profile account information [STREET_ADDRESS] Address St…" at bounding box center [546, 155] width 841 height 901
click at [310, 460] on input "text" at bounding box center [547, 460] width 578 height 29
type input "[[["
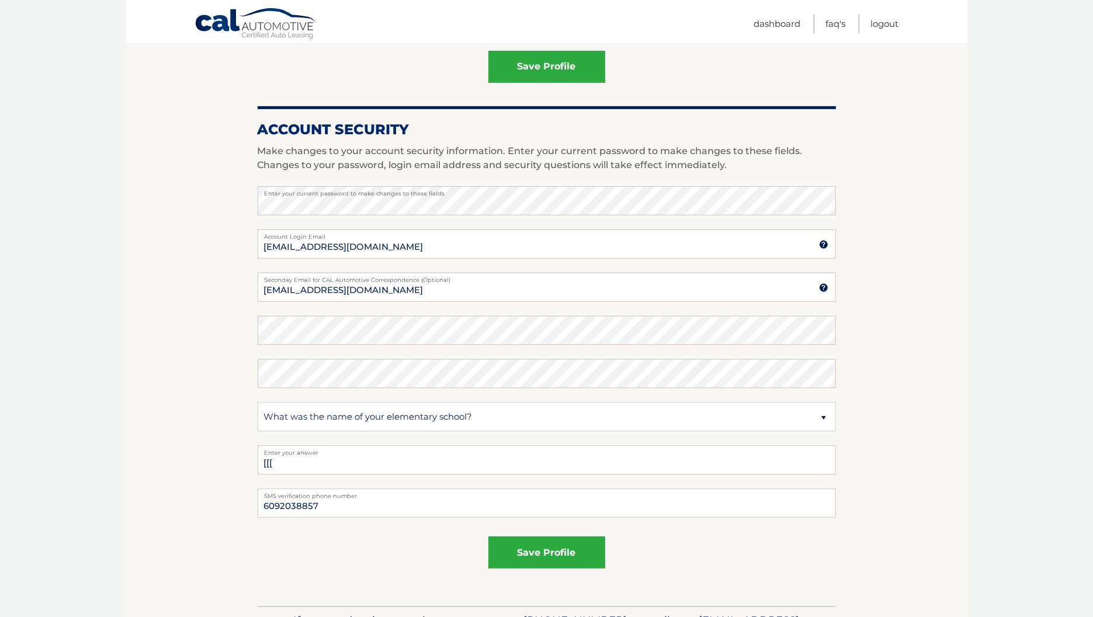
click at [202, 466] on section "Account Overview | Edit Profile account information [STREET_ADDRESS] Address St…" at bounding box center [546, 155] width 841 height 901
drag, startPoint x: 324, startPoint y: 467, endPoint x: 120, endPoint y: 437, distance: 206.7
click at [180, 475] on section "Account Overview | Edit Profile account information [STREET_ADDRESS] Address St…" at bounding box center [546, 155] width 841 height 901
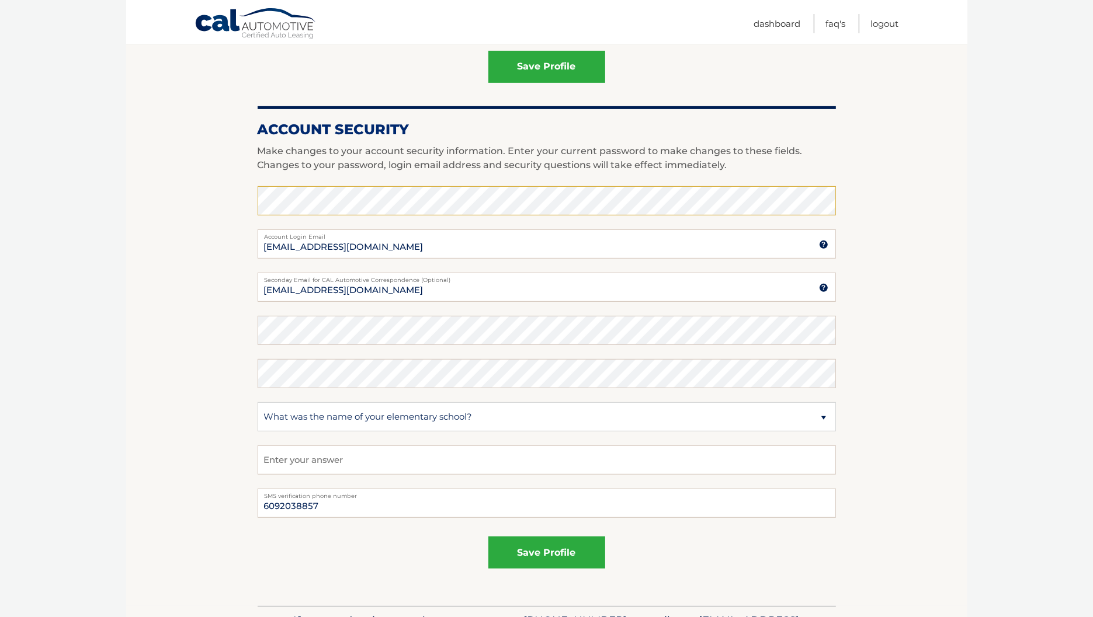
click at [144, 367] on section "Account Overview | Edit Profile account information [STREET_ADDRESS] Address St…" at bounding box center [546, 155] width 841 height 901
click at [447, 244] on input "[EMAIL_ADDRESS][DOMAIN_NAME]" at bounding box center [547, 244] width 578 height 29
type input "[EMAIL_ADDRESS][DOMAIN_NAME]"
drag, startPoint x: 415, startPoint y: 572, endPoint x: 411, endPoint y: 568, distance: 6.6
click at [412, 568] on fieldset "save profile" at bounding box center [547, 557] width 578 height 51
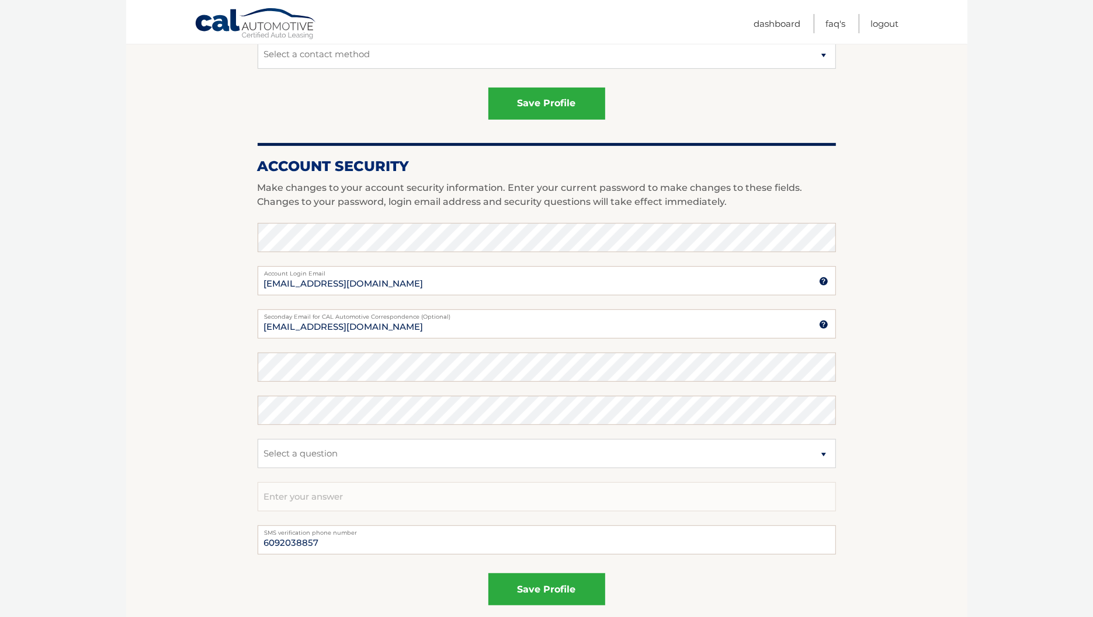
scroll to position [438, 0]
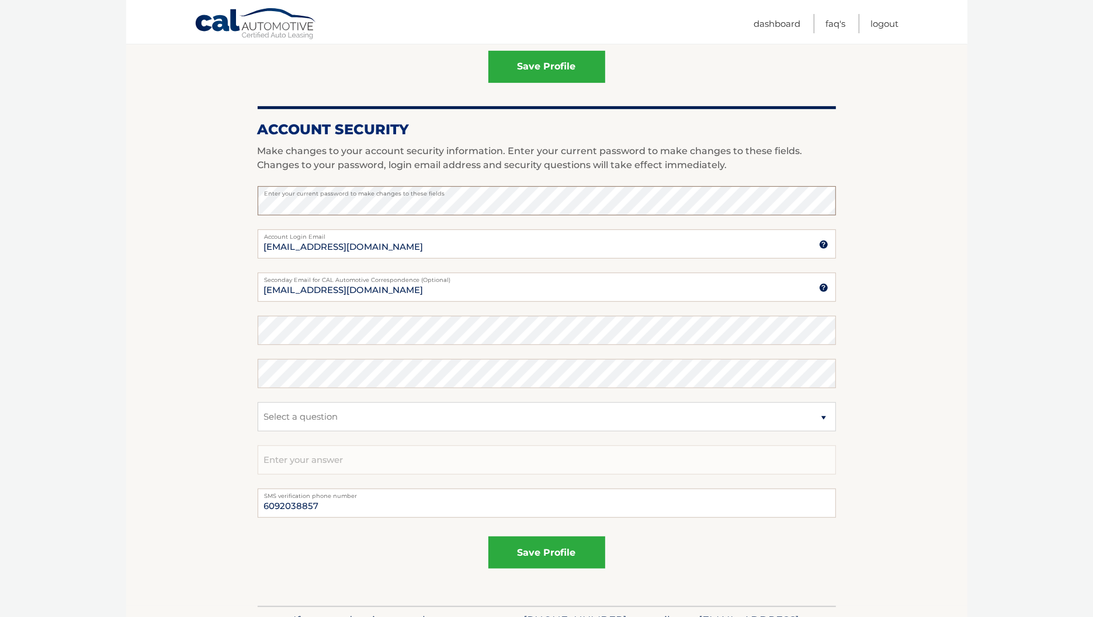
click at [180, 404] on section "Account Overview | Edit Profile account information [STREET_ADDRESS] Address St…" at bounding box center [546, 155] width 841 height 901
click at [345, 557] on div "save profile" at bounding box center [547, 553] width 578 height 32
click at [899, 217] on section "Account Overview | Edit Profile account information [STREET_ADDRESS] Address St…" at bounding box center [546, 155] width 841 height 901
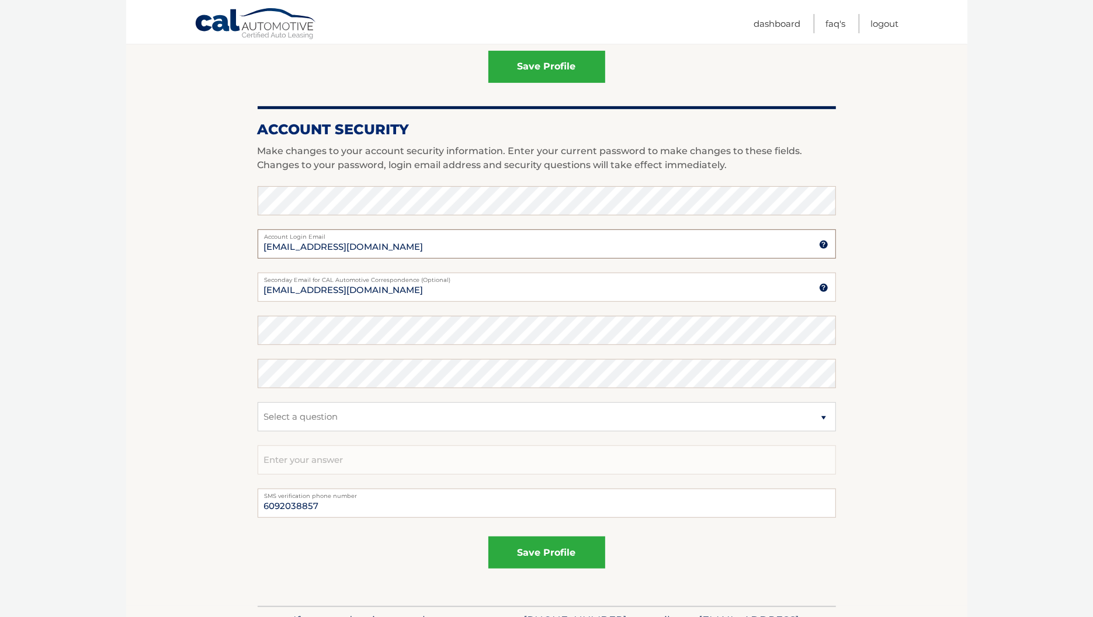
click at [467, 248] on input "[EMAIL_ADDRESS][DOMAIN_NAME]" at bounding box center [547, 244] width 578 height 29
click at [185, 287] on section "Account Overview | Edit Profile account information [STREET_ADDRESS] Address St…" at bounding box center [546, 155] width 841 height 901
click at [220, 302] on section "Account Overview | Edit Profile account information [STREET_ADDRESS] Address St…" at bounding box center [546, 155] width 841 height 901
click at [429, 248] on input "[EMAIL_ADDRESS][DOMAIN_NAME]" at bounding box center [547, 244] width 578 height 29
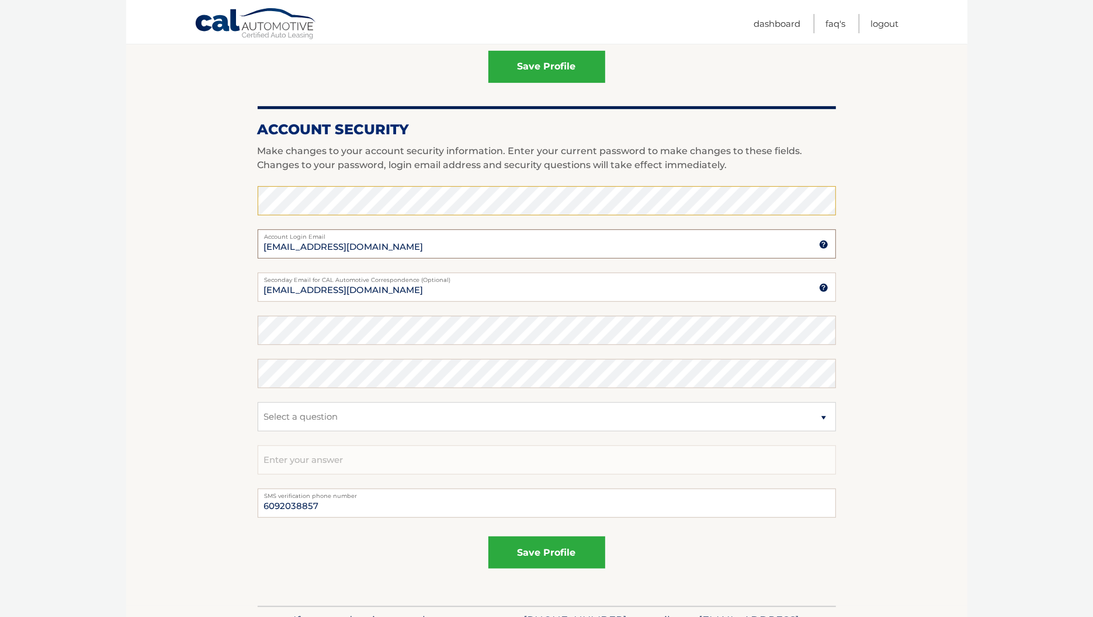
type input "[EMAIL_ADDRESS][DOMAIN_NAME]"
click at [131, 319] on section "Account Overview | Edit Profile account information [STREET_ADDRESS] Address St…" at bounding box center [546, 155] width 841 height 901
click at [436, 298] on input "[EMAIL_ADDRESS][DOMAIN_NAME]" at bounding box center [547, 287] width 578 height 29
type input "estest@easternstandard.or"
click at [138, 305] on section "Account Overview | Edit Profile account information [STREET_ADDRESS] Address St…" at bounding box center [546, 155] width 841 height 901
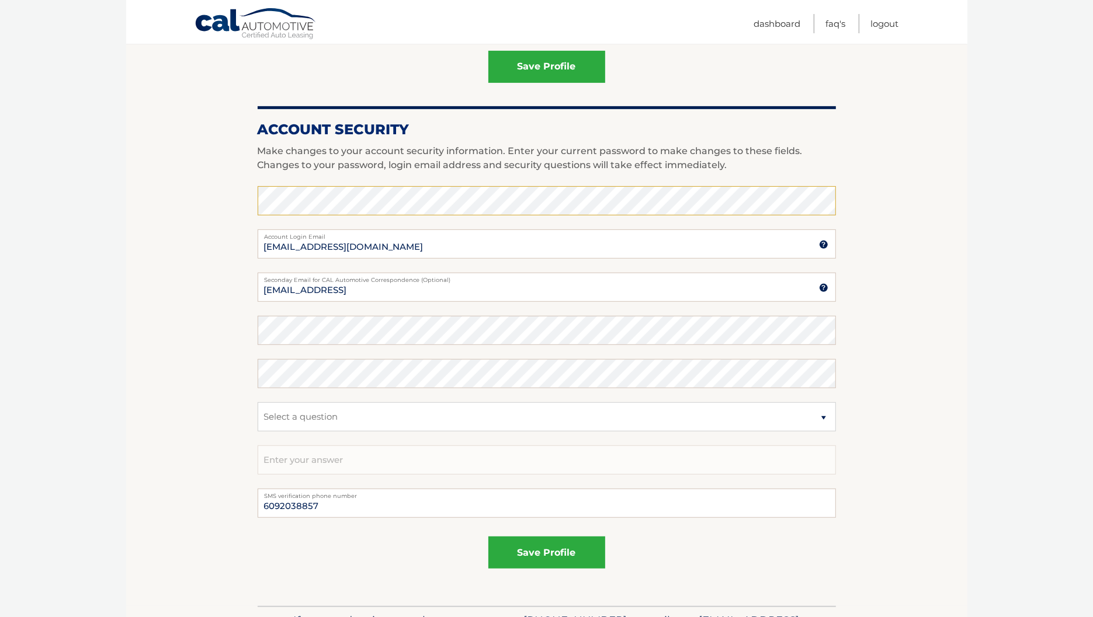
click at [180, 205] on section "Account Overview | Edit Profile account information [STREET_ADDRESS] Address St…" at bounding box center [546, 155] width 841 height 901
